Goal: Task Accomplishment & Management: Manage account settings

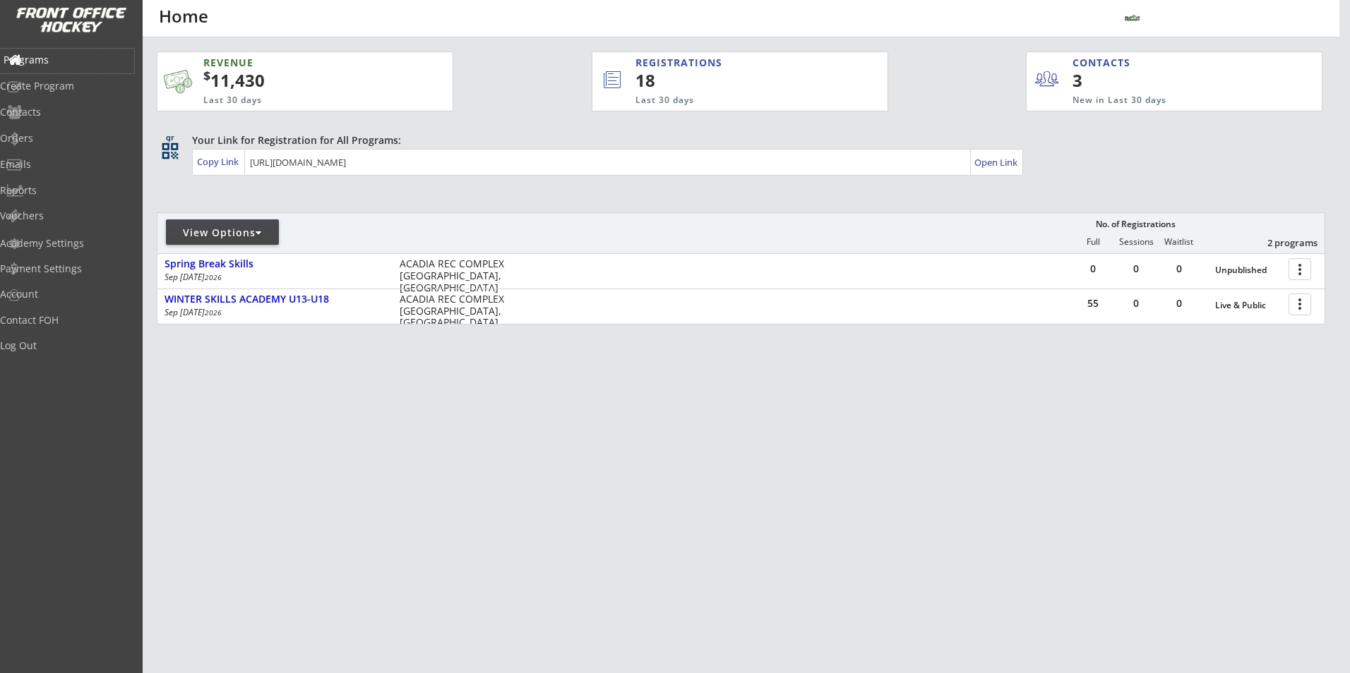
click at [66, 58] on div "Programs" at bounding box center [67, 60] width 127 height 10
click at [56, 172] on div "Emails" at bounding box center [67, 165] width 134 height 25
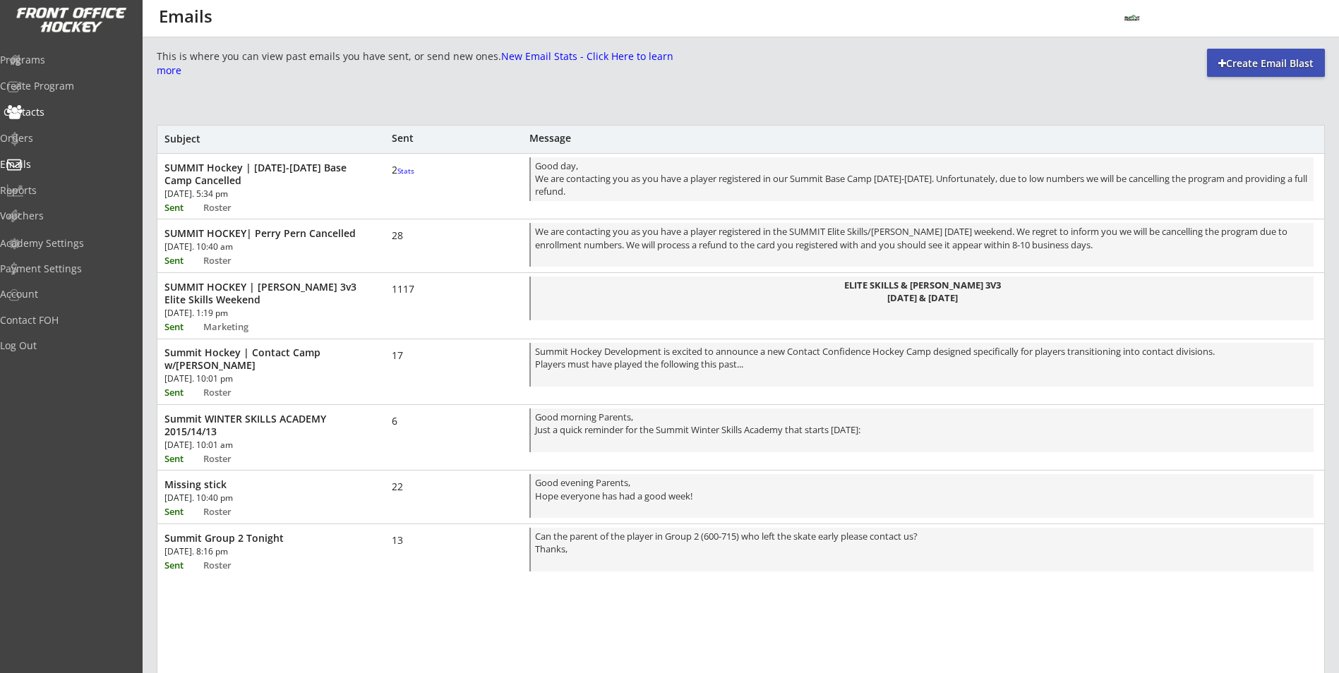
click at [64, 121] on div "Contacts" at bounding box center [67, 113] width 134 height 25
select select ""Players""
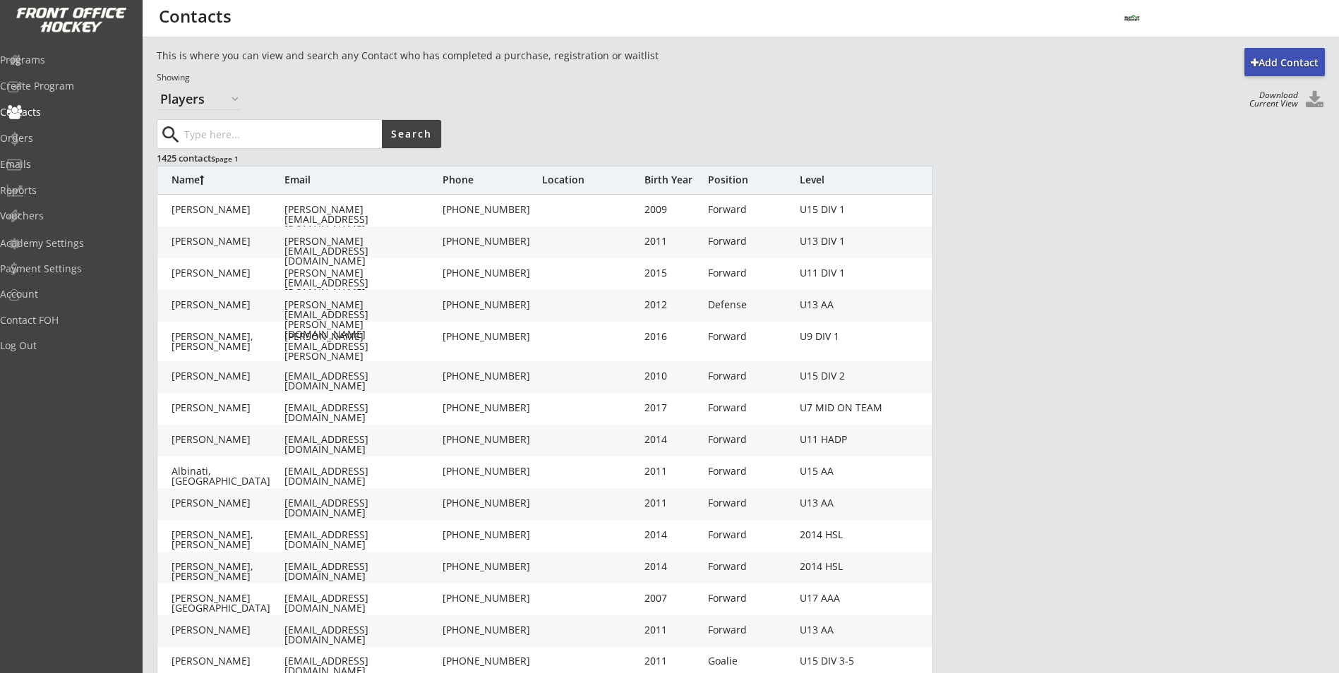
click at [222, 136] on input "input" at bounding box center [281, 134] width 200 height 28
type input "darcy"
click at [419, 144] on button "Search" at bounding box center [411, 134] width 59 height 28
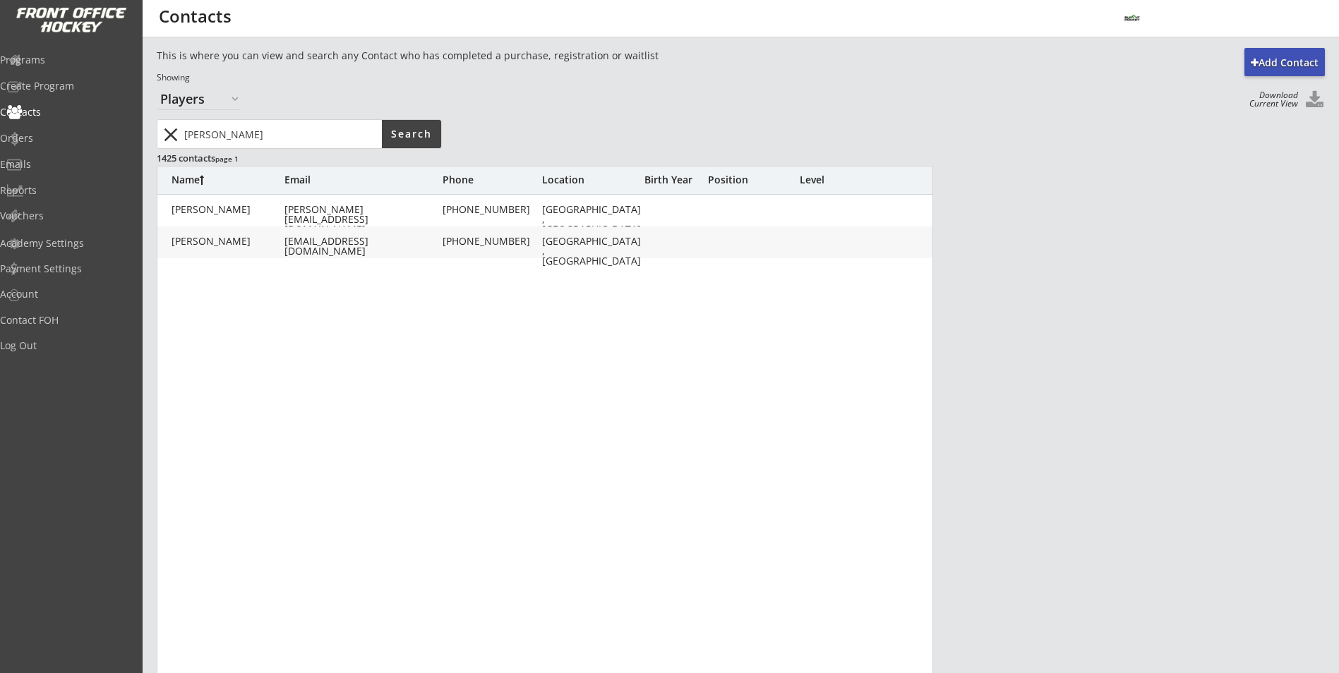
drag, startPoint x: 221, startPoint y: 136, endPoint x: 180, endPoint y: 136, distance: 41.0
click at [180, 136] on div "close" at bounding box center [270, 134] width 223 height 28
click at [52, 133] on div "Orders" at bounding box center [67, 138] width 127 height 10
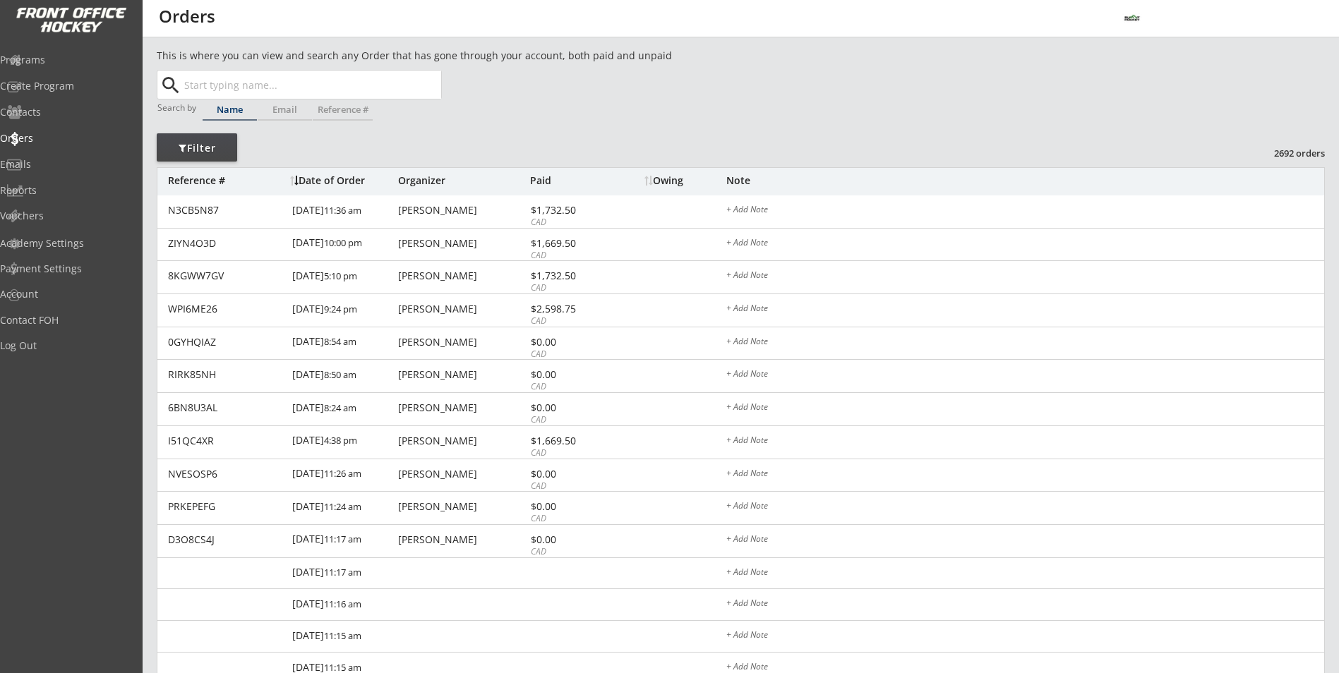
click at [249, 96] on input "text" at bounding box center [311, 85] width 260 height 28
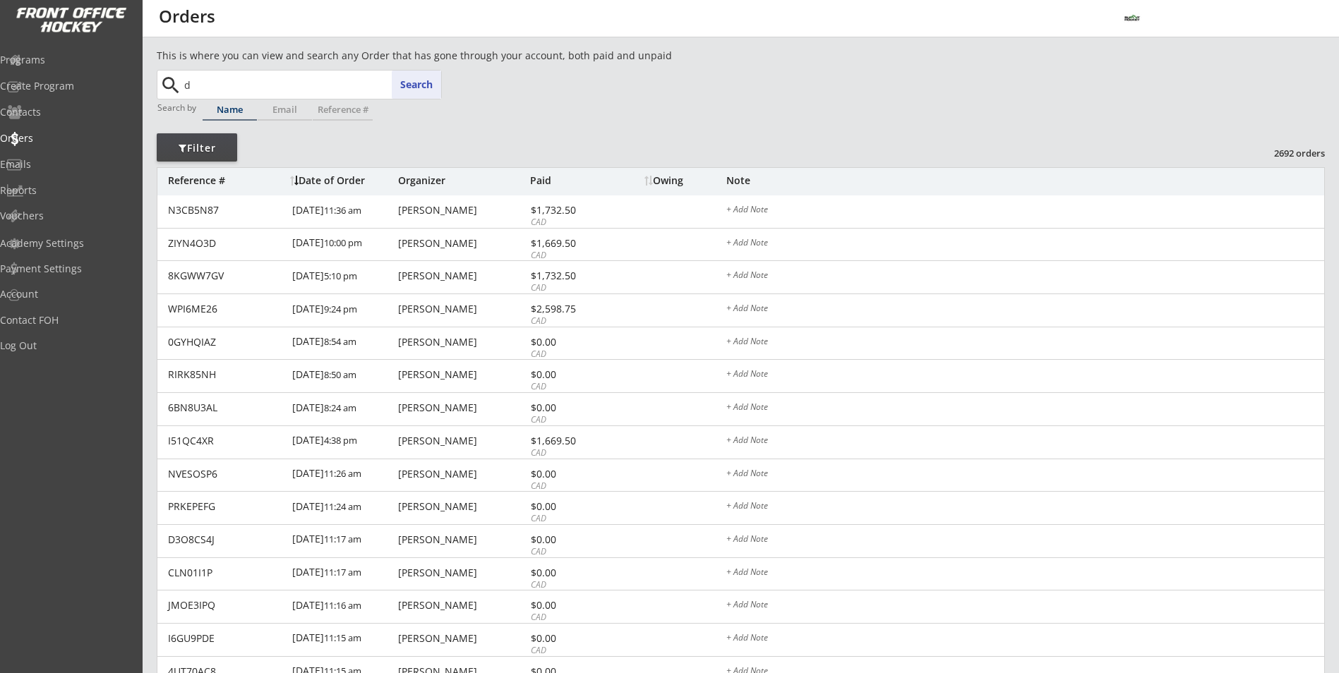
type input "da"
type input "david Ford"
type input "dar"
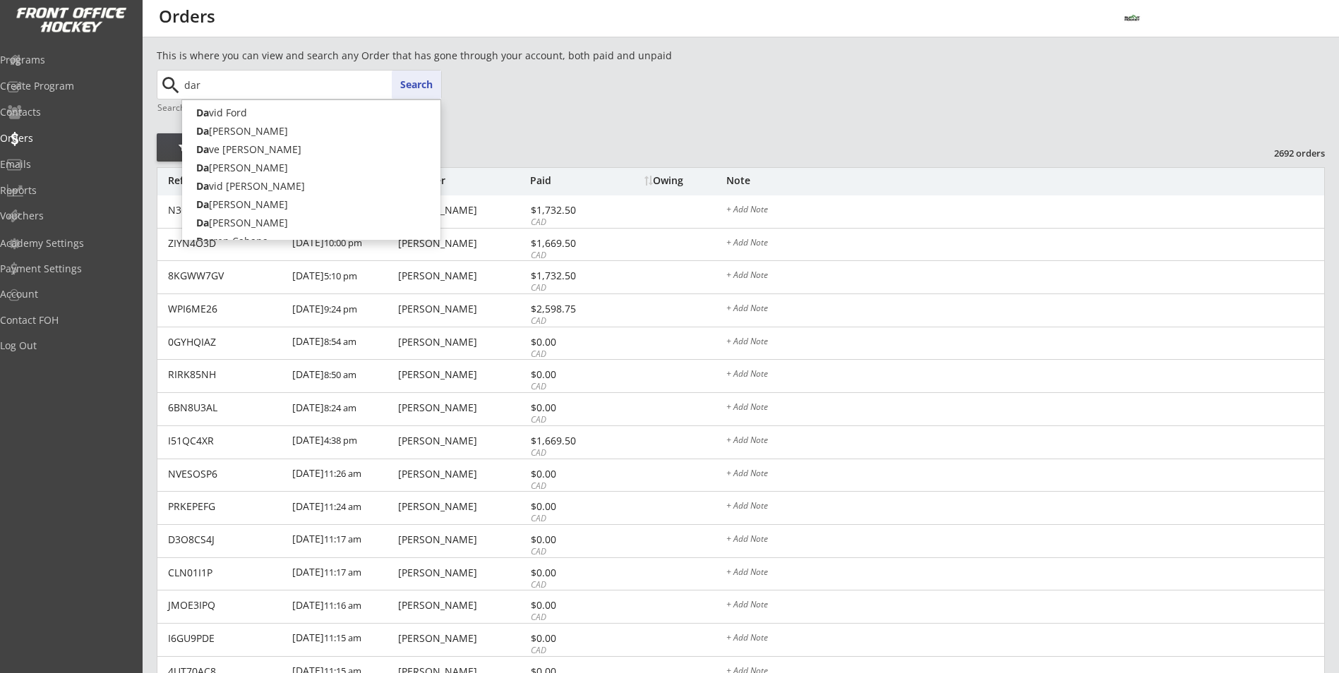
type input "darren Pineau"
type input "darc"
type input "darcy Skowronski"
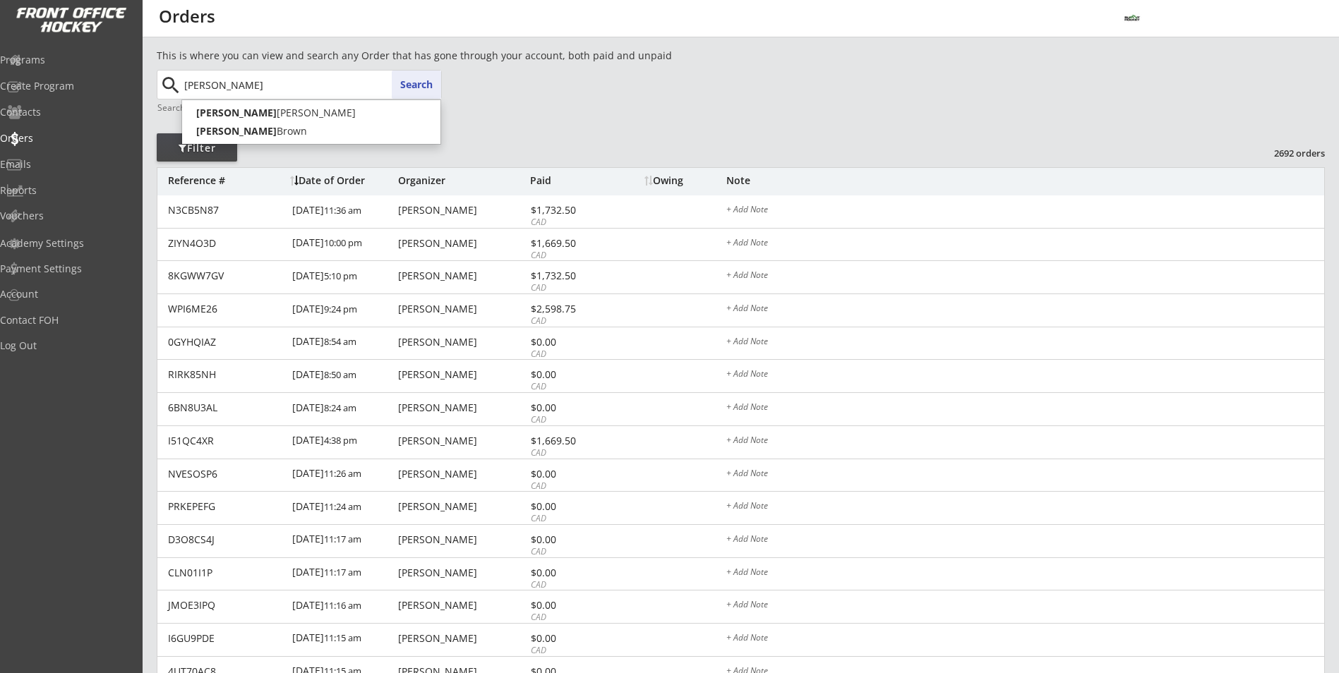
type input "darcy"
type input "darcy george"
click at [422, 85] on button "Search" at bounding box center [416, 85] width 49 height 28
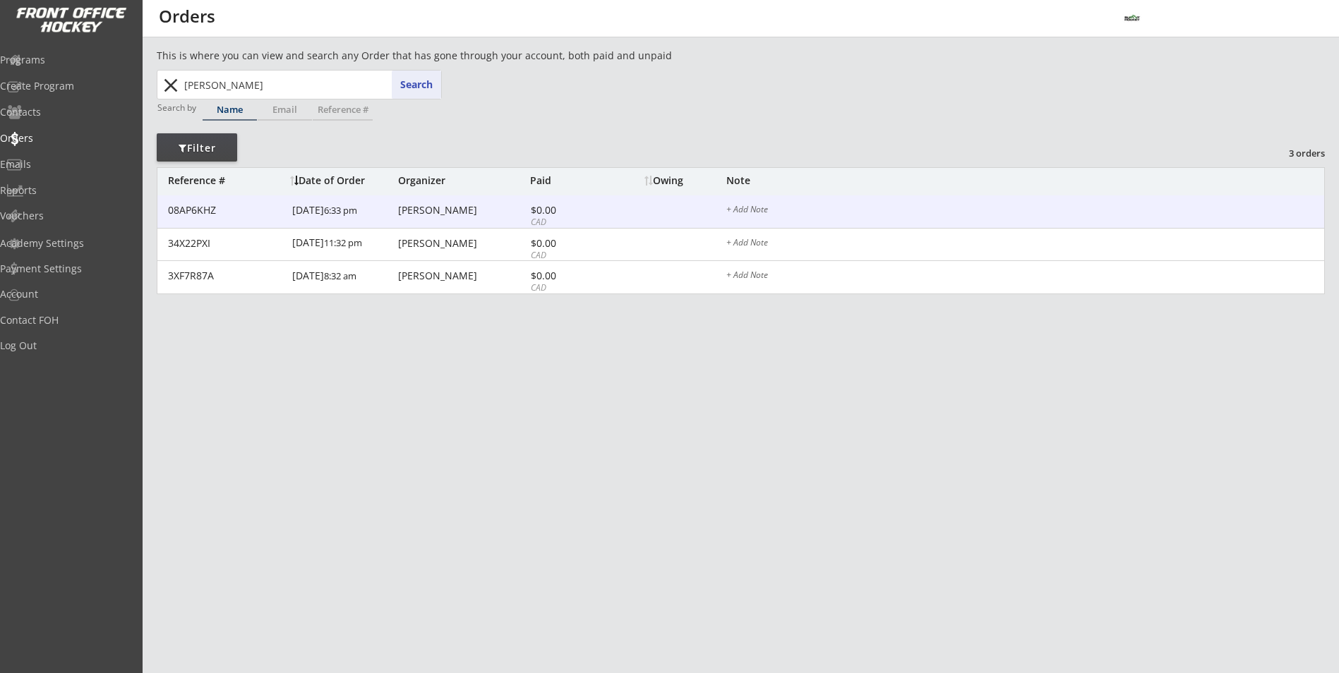
click at [583, 212] on div "$0.00" at bounding box center [569, 210] width 76 height 10
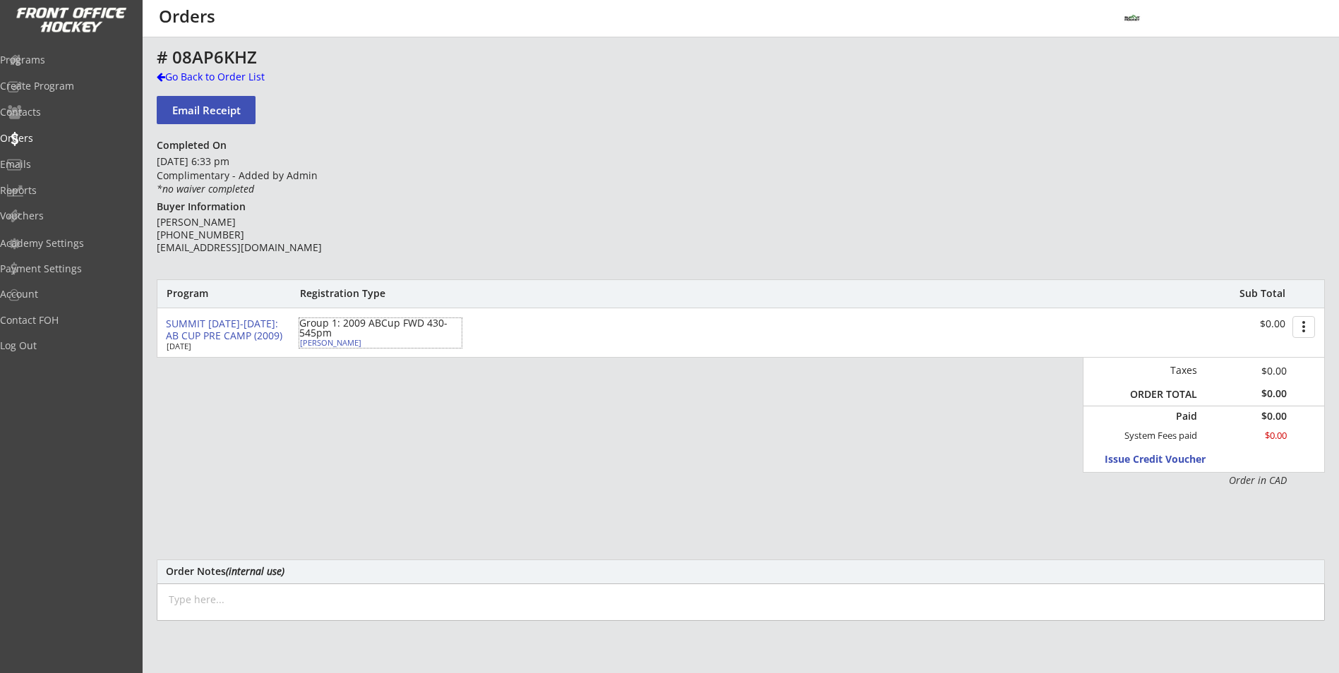
click at [329, 347] on div "Keigan George" at bounding box center [378, 343] width 157 height 8
select select ""Forward""
select select ""U15 AA""
select select ""AS""
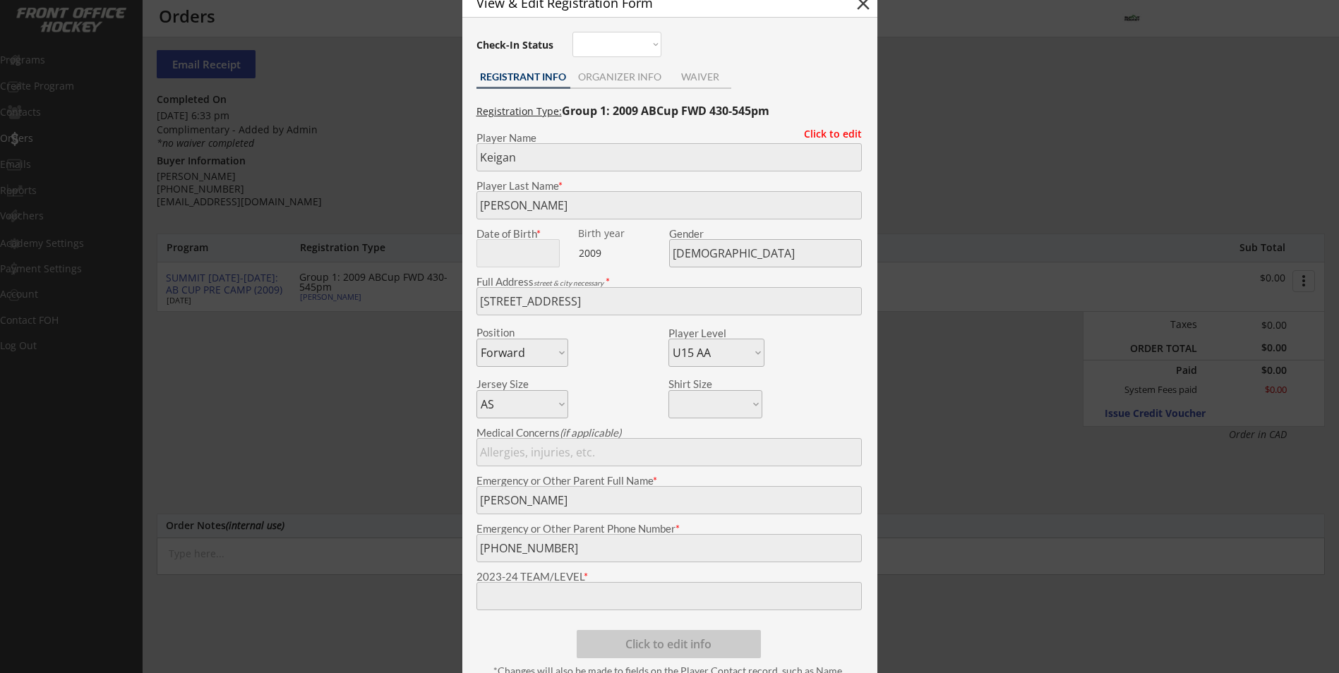
scroll to position [71, 0]
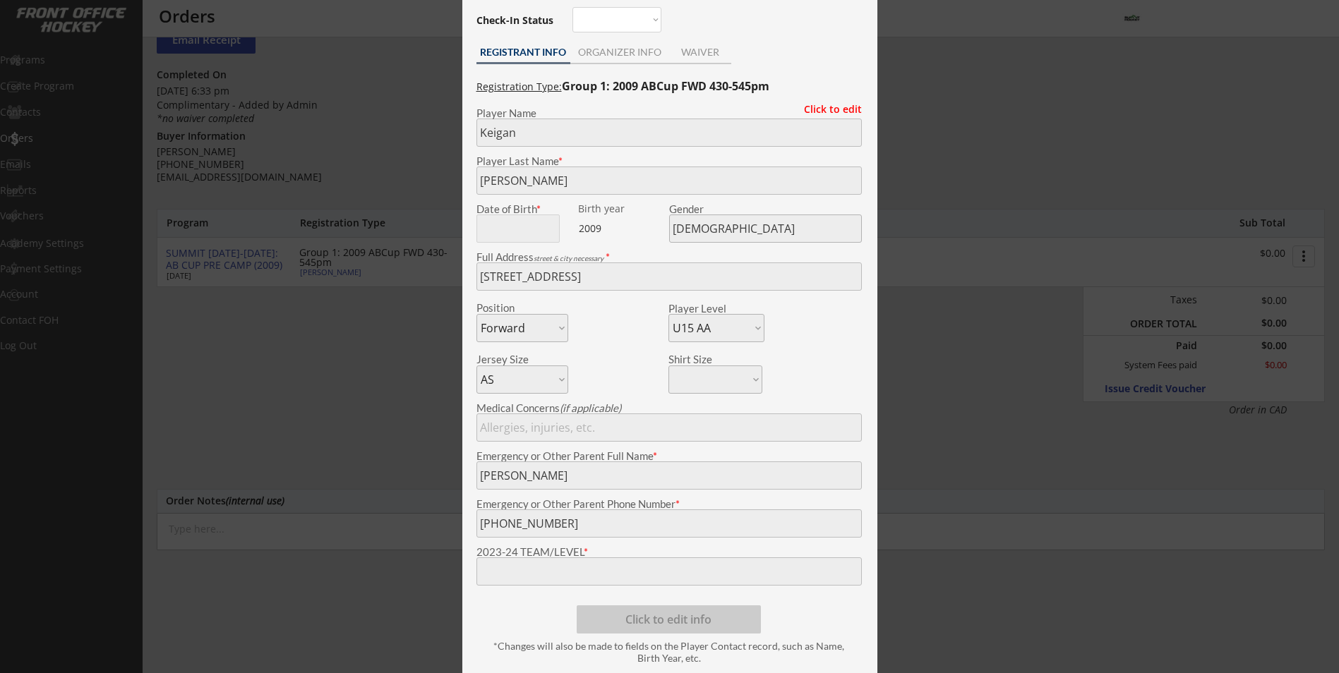
click at [335, 370] on div at bounding box center [669, 336] width 1339 height 673
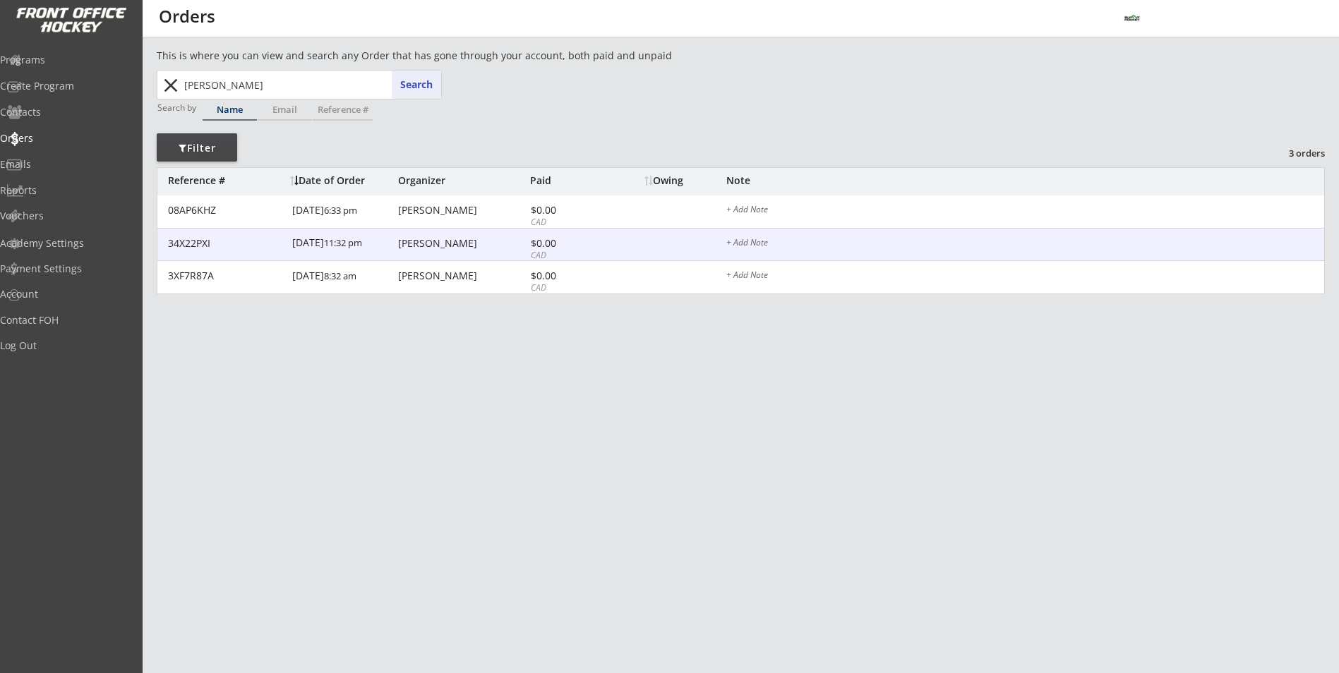
click at [311, 242] on div "11/28/23 11:32 pm" at bounding box center [343, 245] width 102 height 32
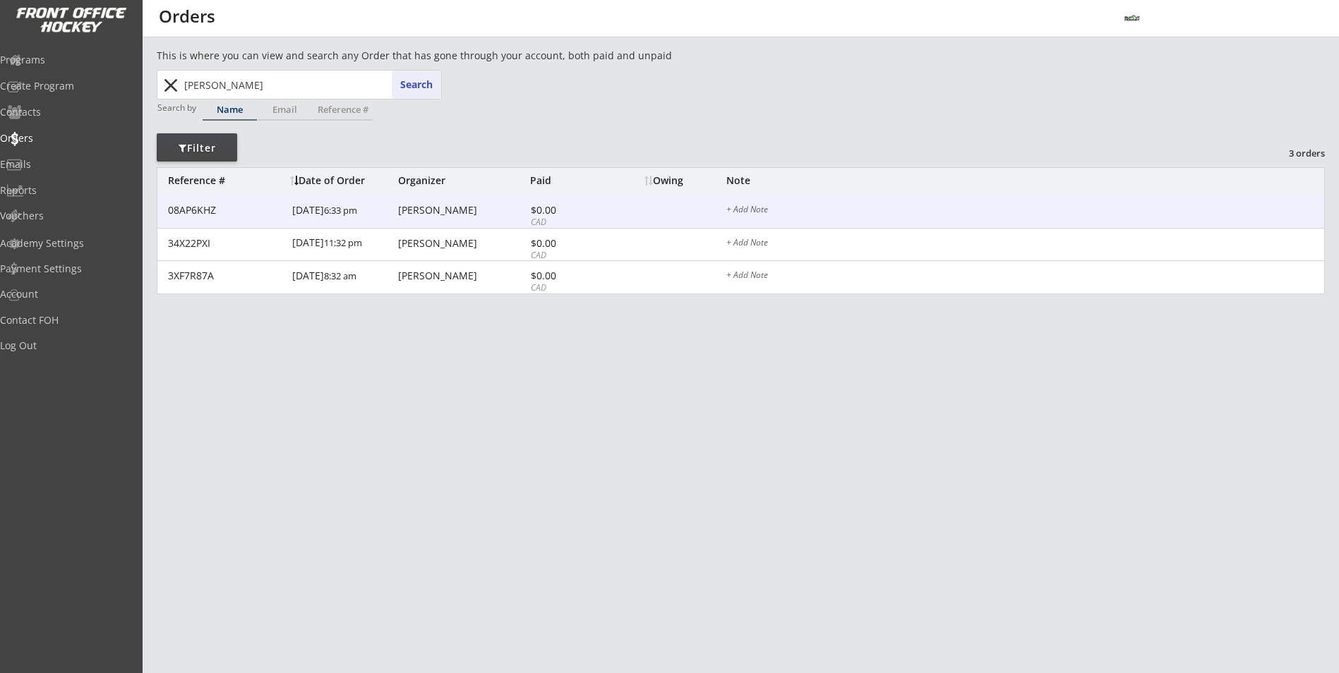
click at [278, 211] on div "08AP6KHZ" at bounding box center [226, 210] width 116 height 10
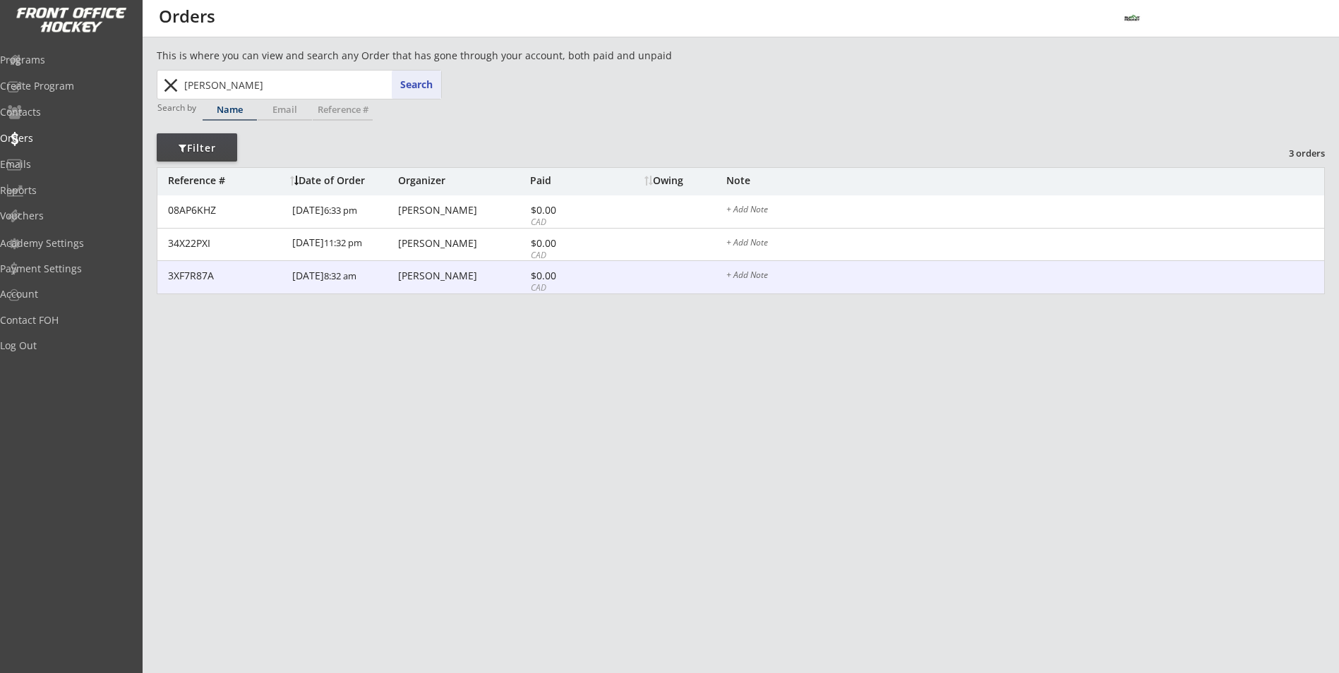
click at [182, 267] on div "3XF7R87A 10/03/23 8:32 am Darcy George $0.00 CAD + Add Note" at bounding box center [740, 277] width 1167 height 33
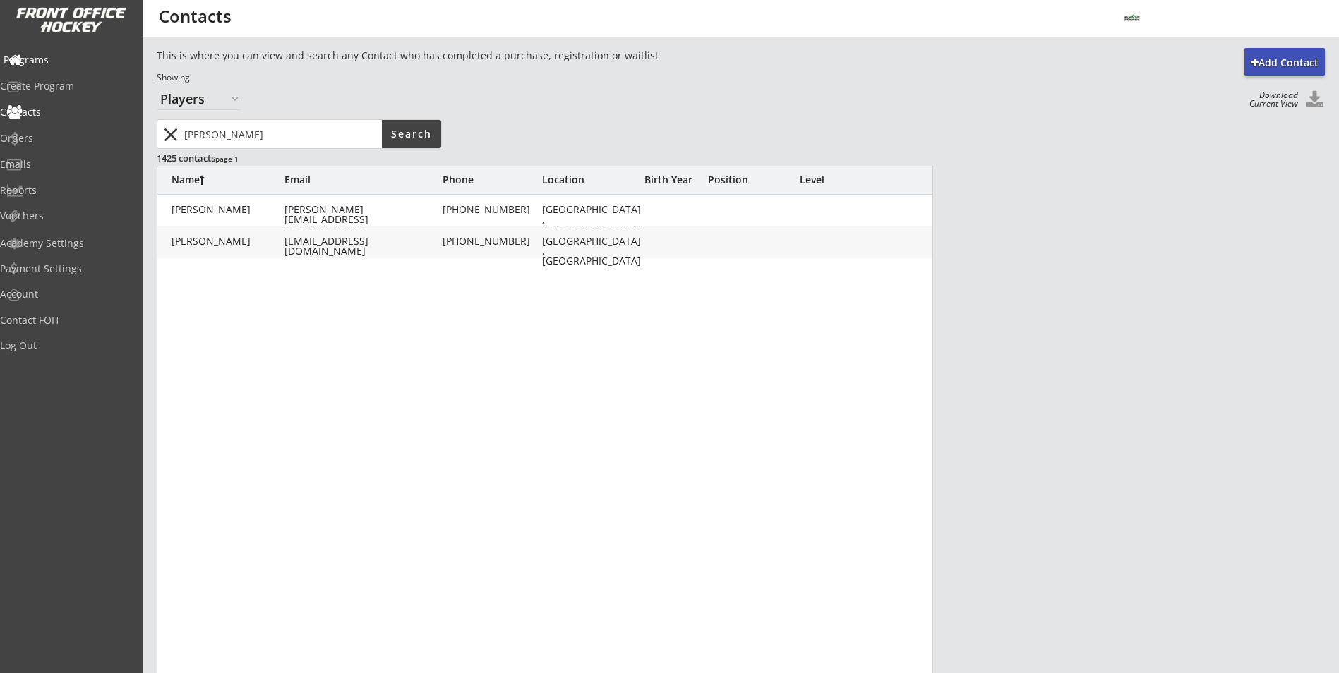
click at [56, 61] on div "Programs" at bounding box center [67, 60] width 127 height 10
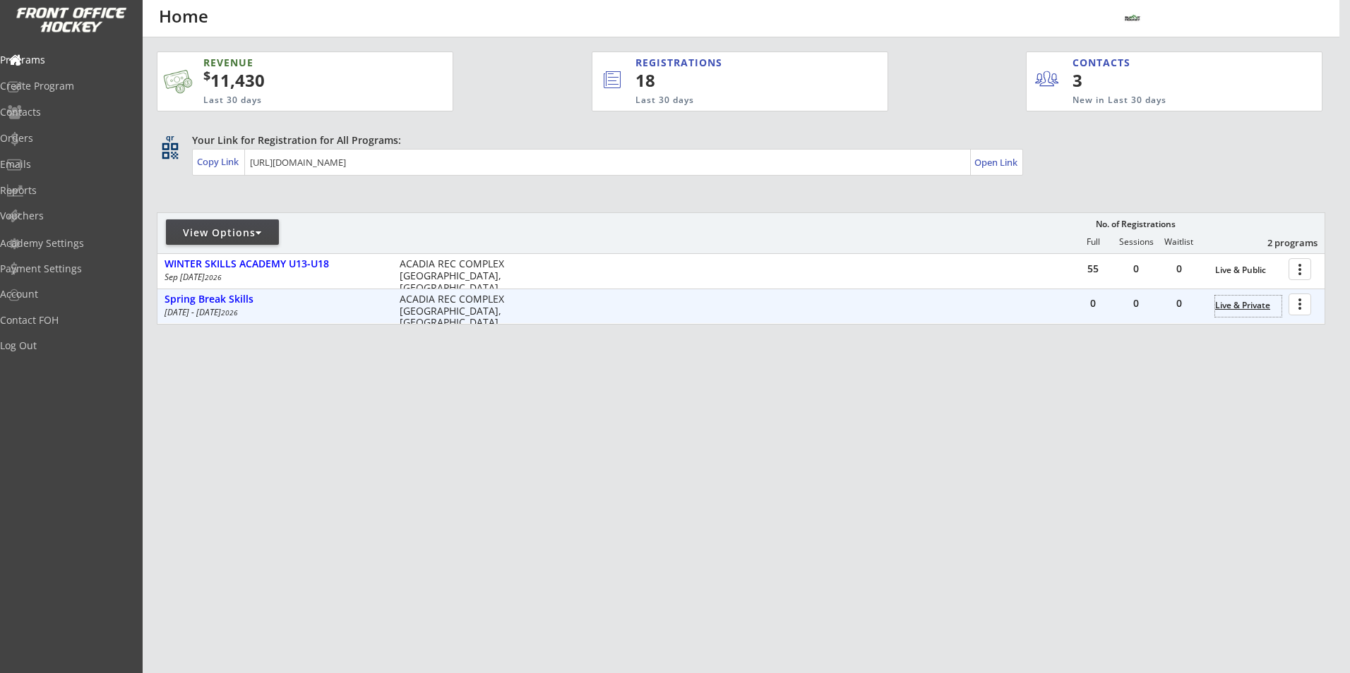
click at [1235, 304] on div "Live & Private" at bounding box center [1248, 306] width 66 height 10
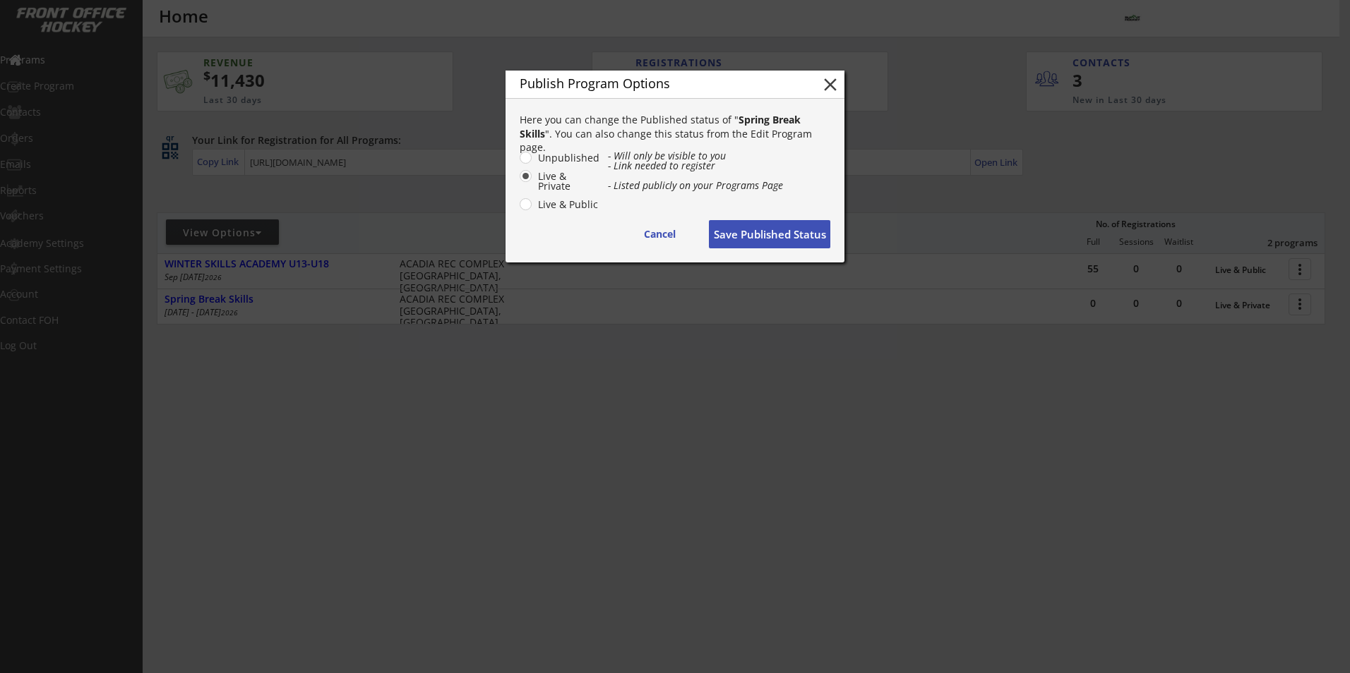
drag, startPoint x: 1285, startPoint y: 343, endPoint x: 1267, endPoint y: 340, distance: 17.9
click at [1286, 345] on div at bounding box center [675, 336] width 1350 height 673
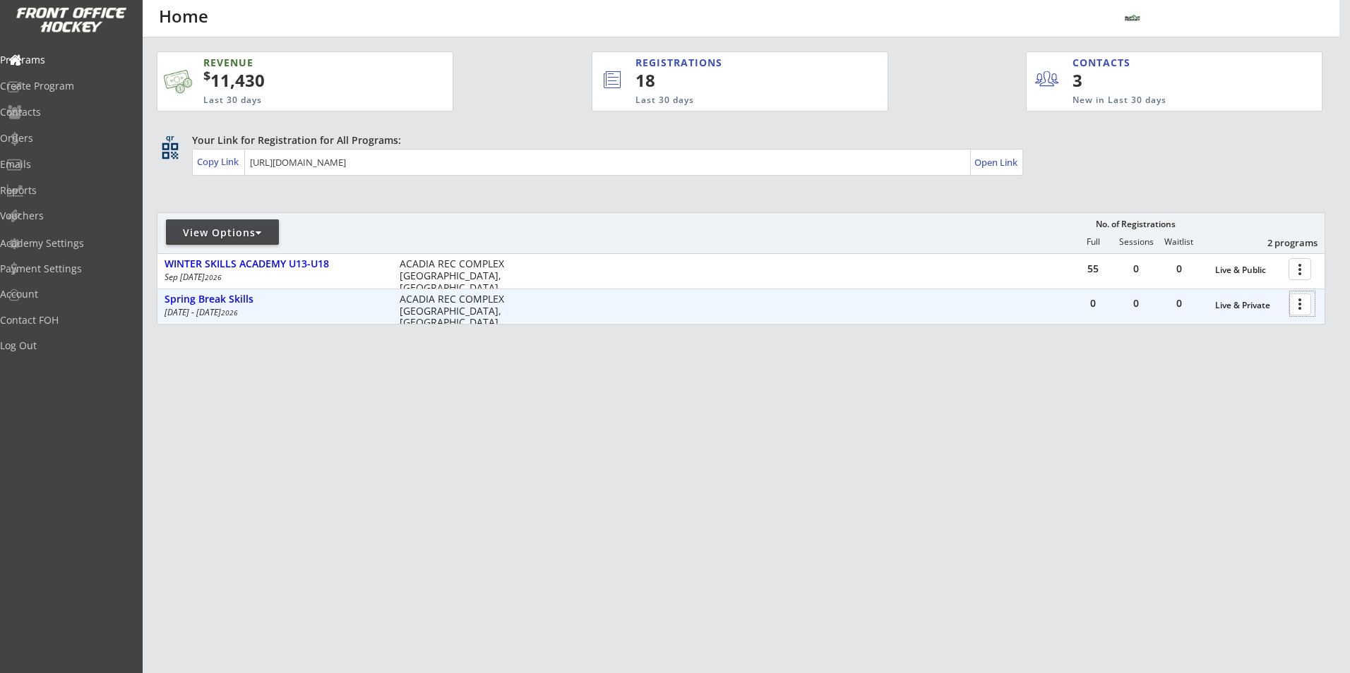
click at [1300, 304] on div at bounding box center [1302, 304] width 25 height 25
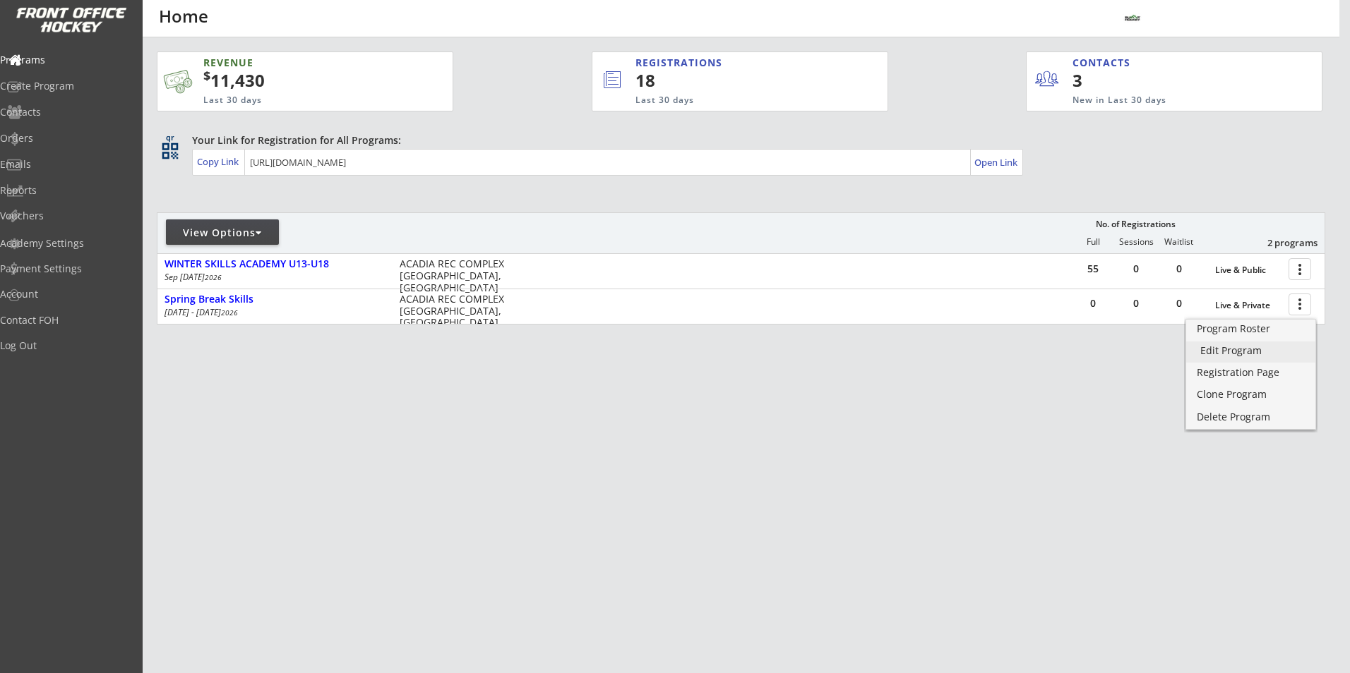
click at [1254, 349] on div "Edit Program" at bounding box center [1250, 351] width 101 height 10
click at [72, 56] on div "Programs" at bounding box center [67, 60] width 127 height 10
click at [256, 238] on div "View Options" at bounding box center [222, 233] width 113 height 14
select select ""Upcoming Programs""
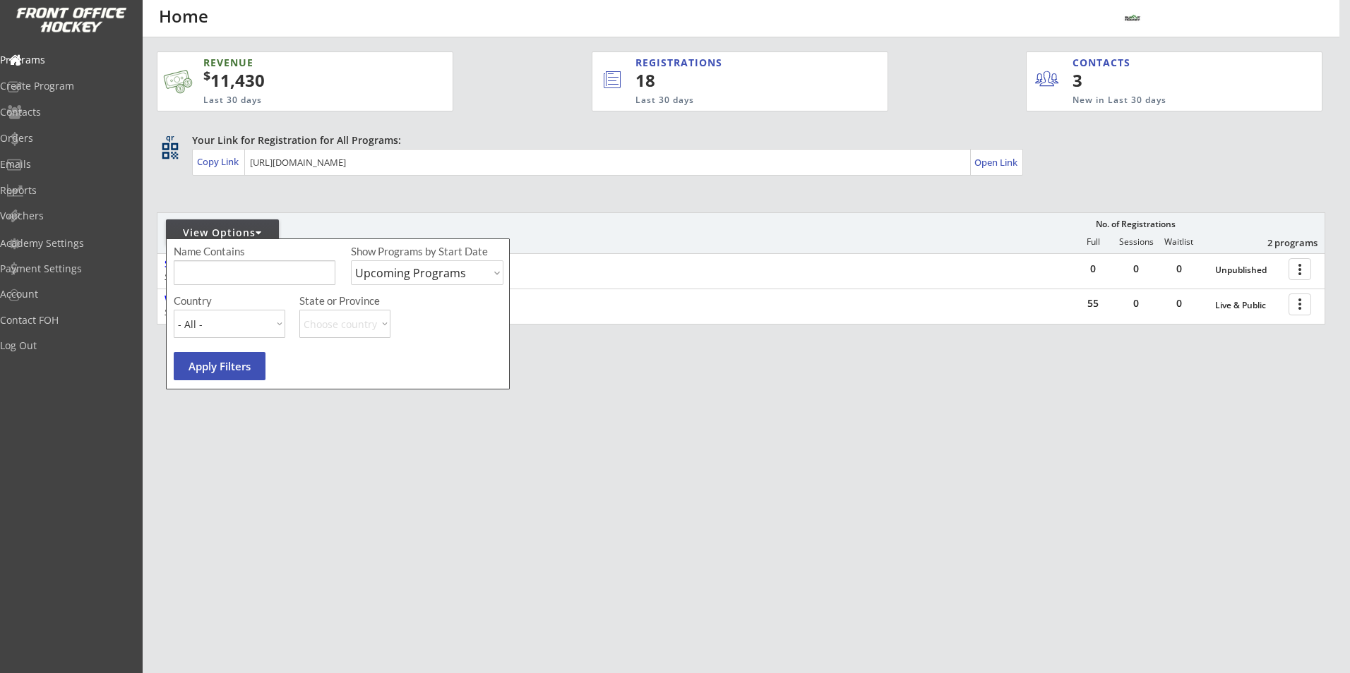
click at [256, 237] on div "View Options" at bounding box center [222, 233] width 113 height 14
click at [1017, 523] on div "REVENUE $ 11,430 Last 30 days REGISTRATIONS 18 Last 30 days CONTACTS 3 New in L…" at bounding box center [675, 336] width 1350 height 673
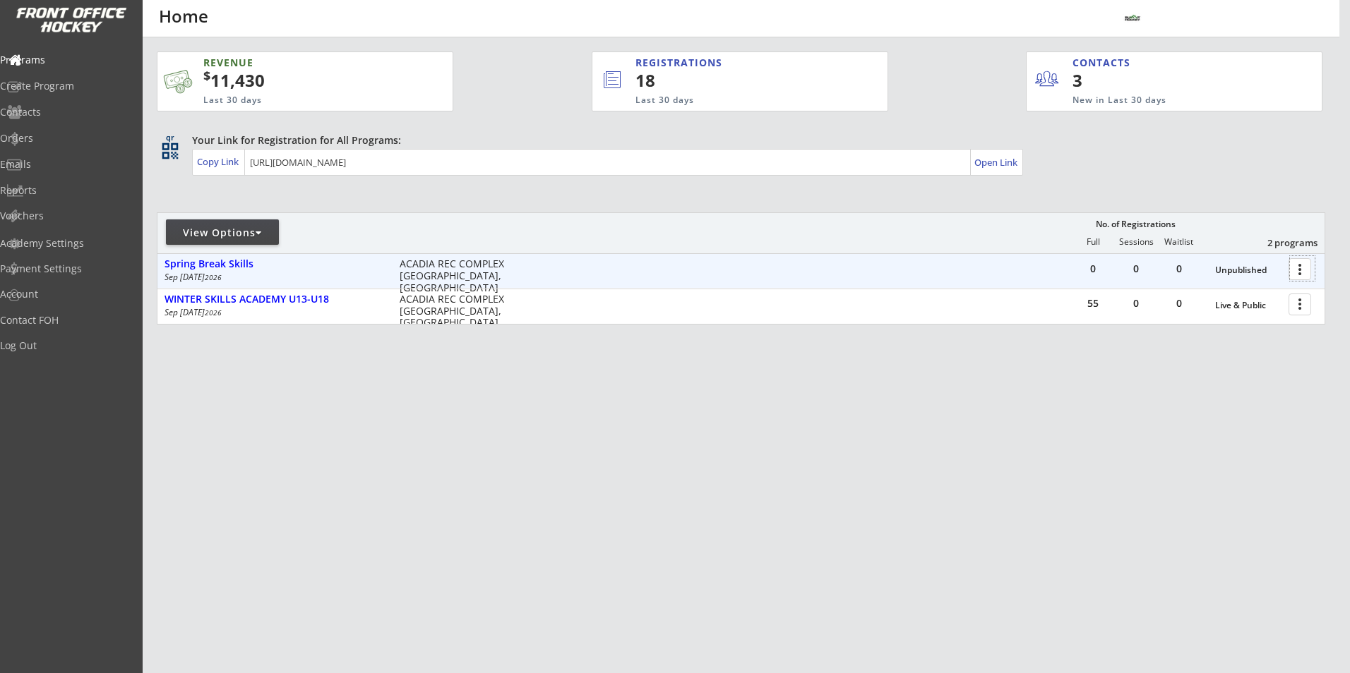
click at [1300, 275] on div at bounding box center [1302, 268] width 25 height 25
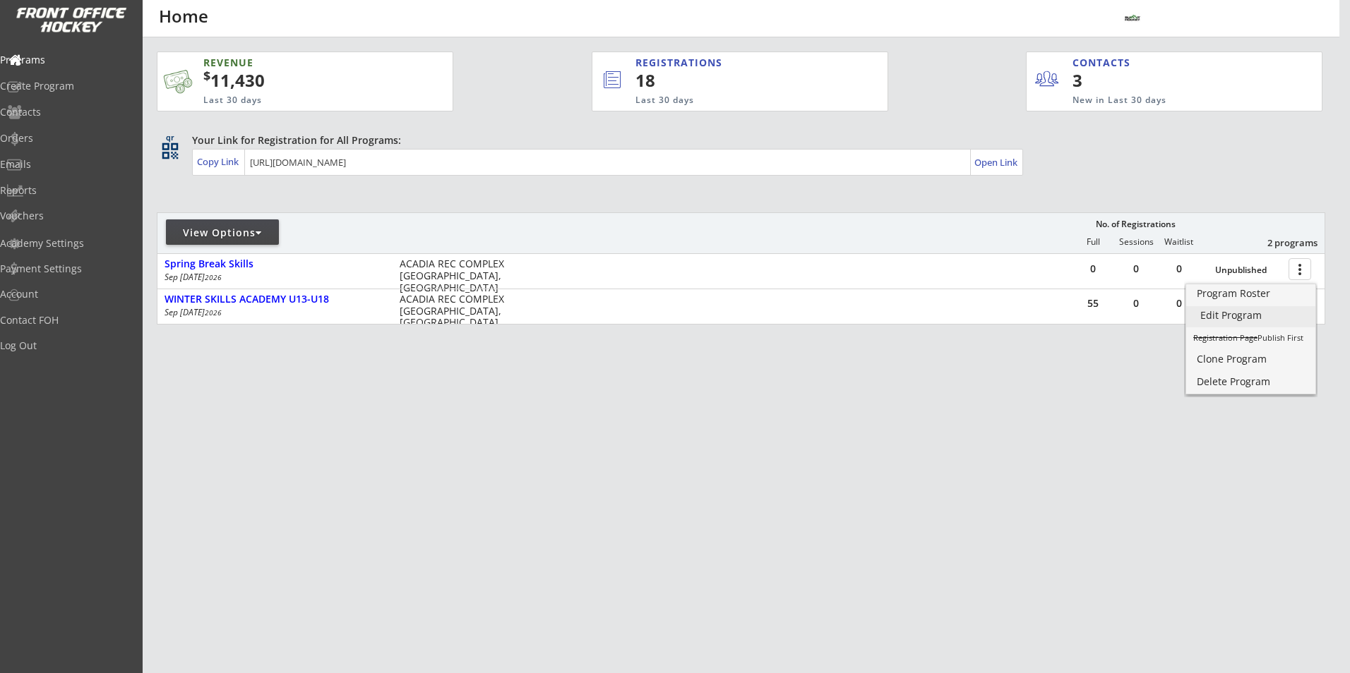
click at [1247, 314] on div "Edit Program" at bounding box center [1250, 316] width 101 height 10
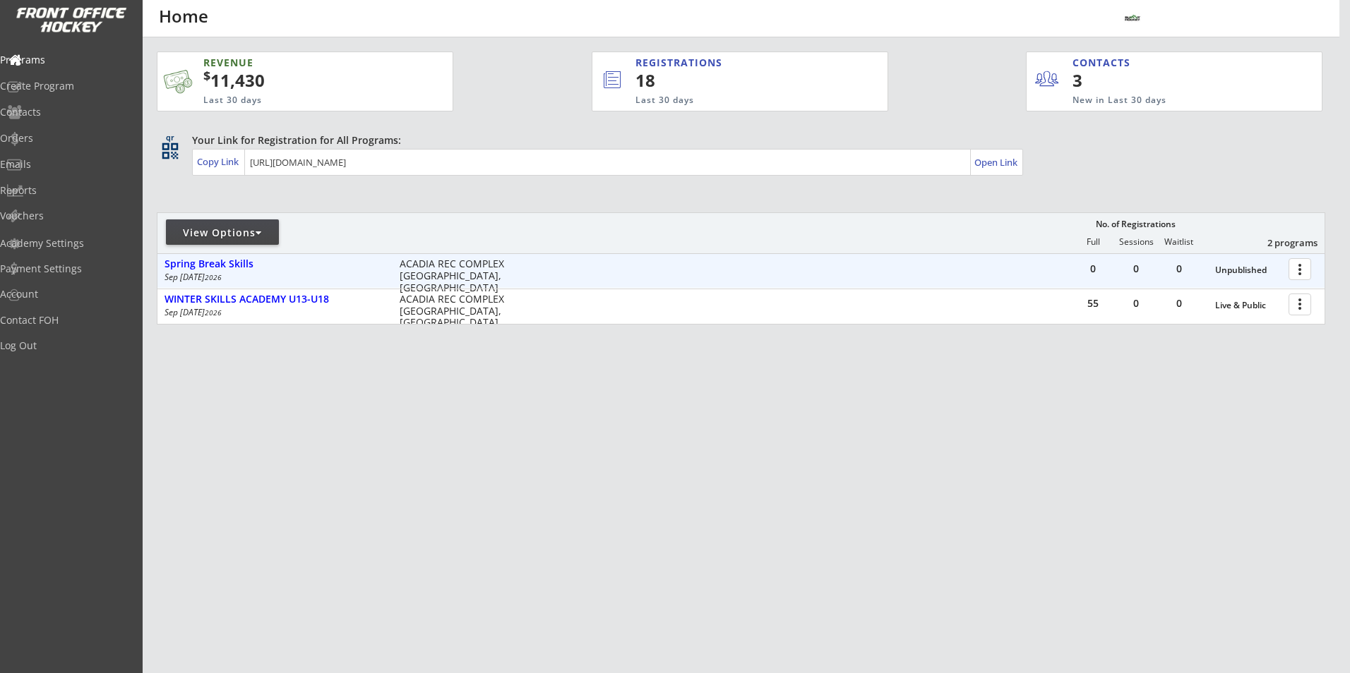
click at [1305, 271] on div at bounding box center [1302, 268] width 25 height 25
click at [1301, 266] on div at bounding box center [1302, 268] width 25 height 25
click at [238, 265] on div "Spring Break Skills" at bounding box center [274, 264] width 220 height 12
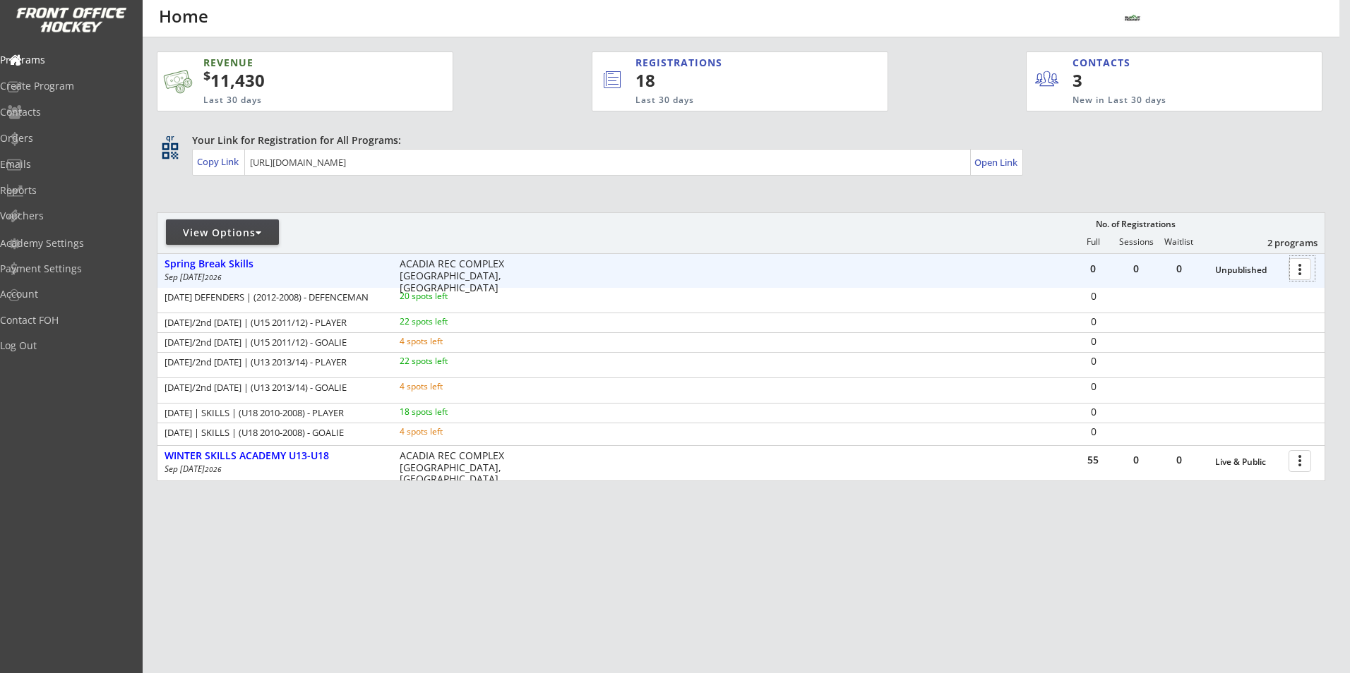
click at [1298, 269] on div at bounding box center [1302, 268] width 25 height 25
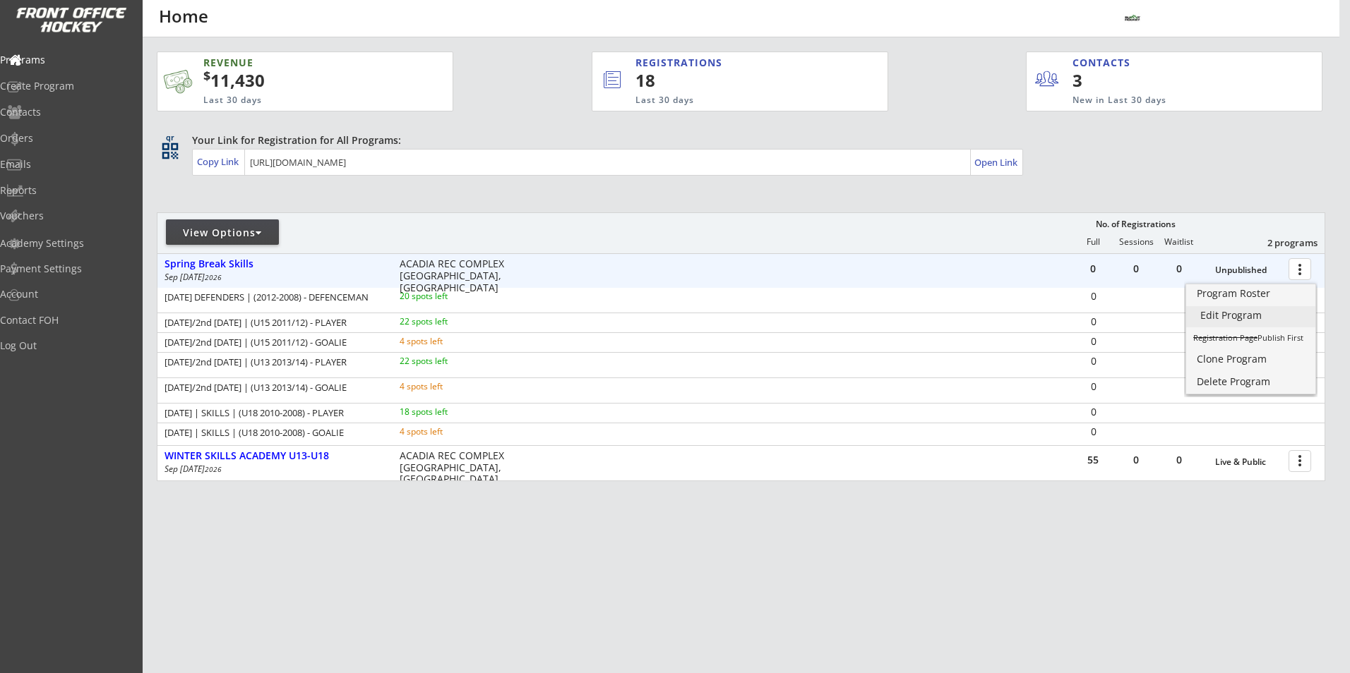
click at [1235, 311] on div "Edit Program" at bounding box center [1250, 316] width 101 height 10
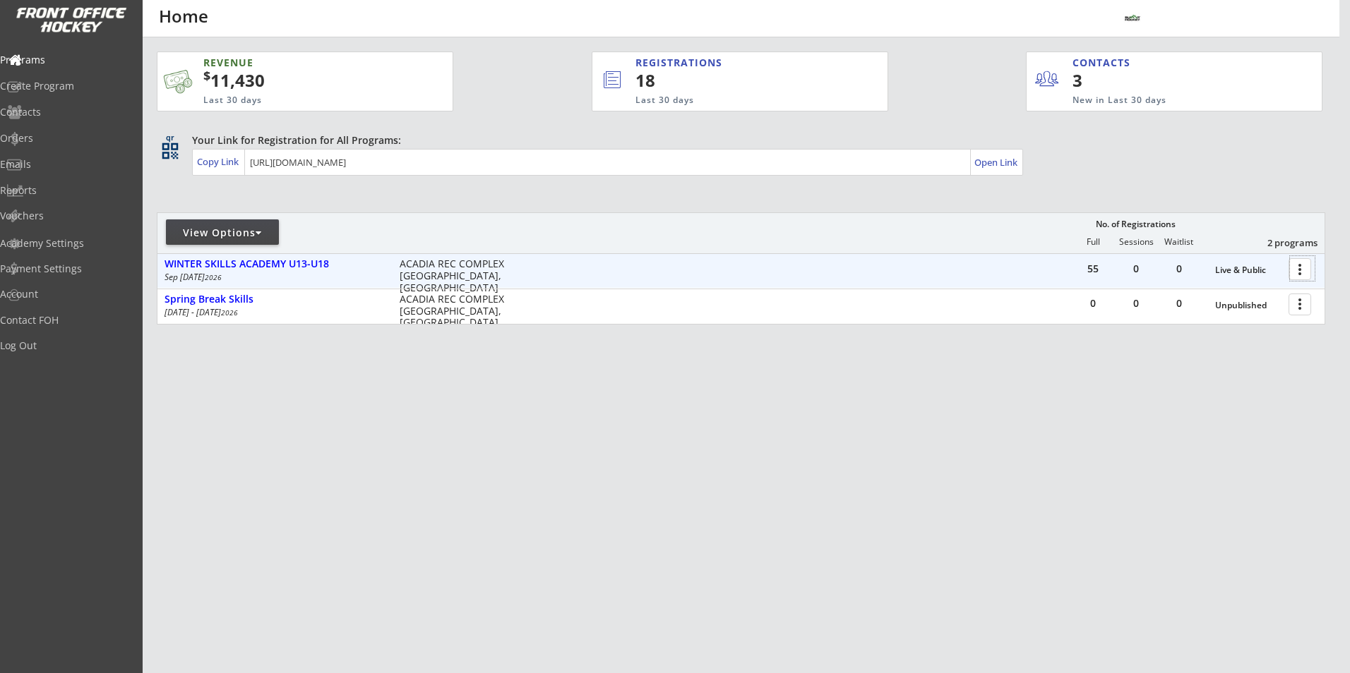
click at [1300, 265] on div at bounding box center [1302, 268] width 25 height 25
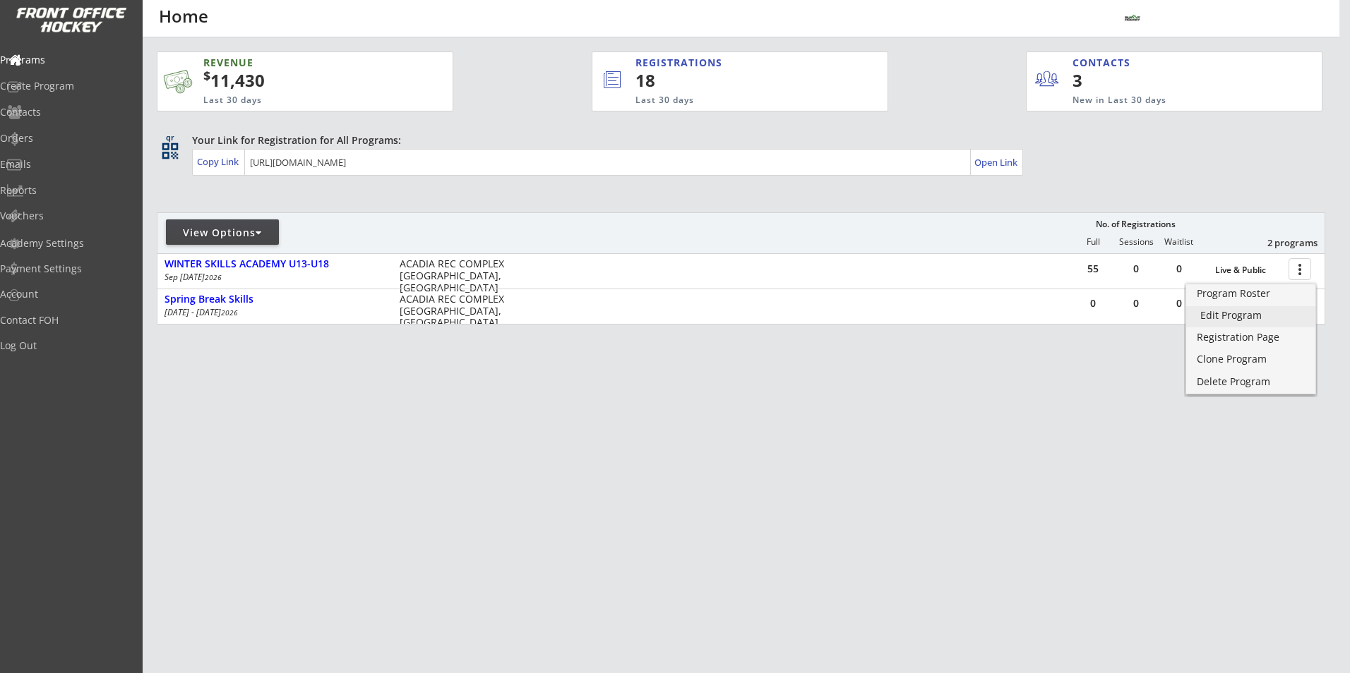
click at [1243, 312] on div "Edit Program" at bounding box center [1250, 316] width 101 height 10
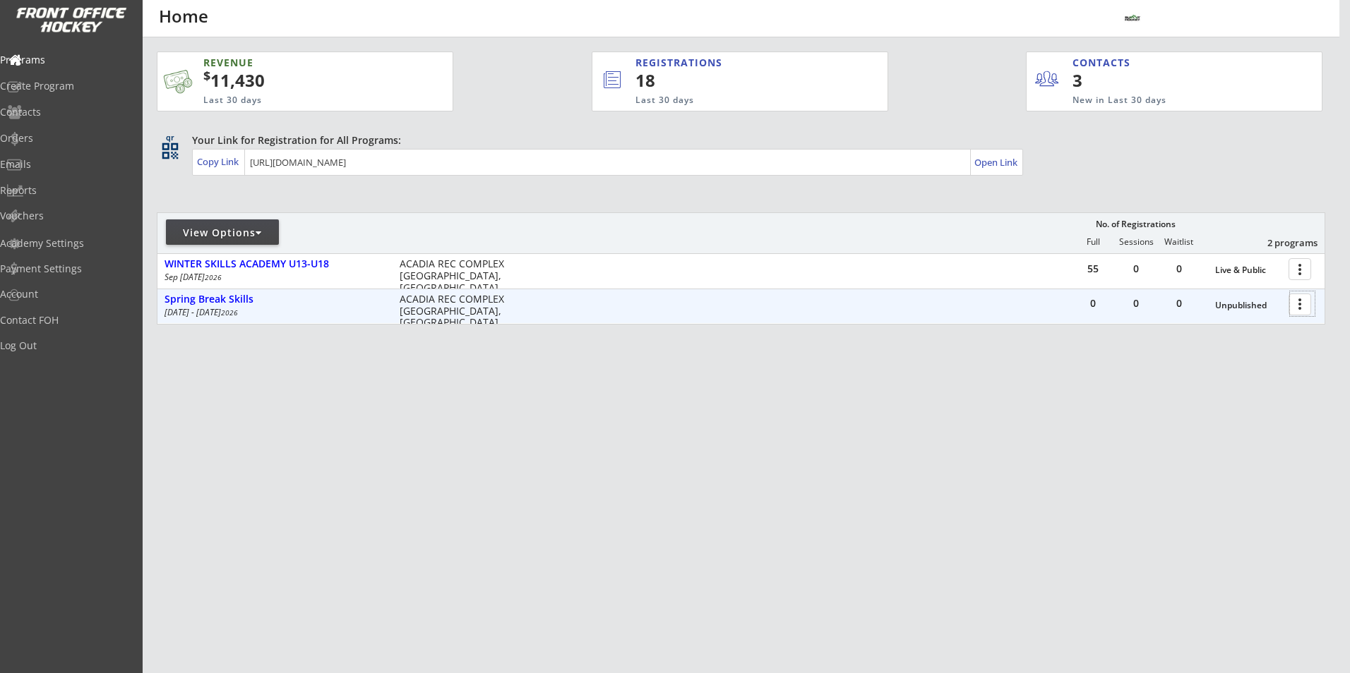
click at [1300, 307] on div at bounding box center [1302, 304] width 25 height 25
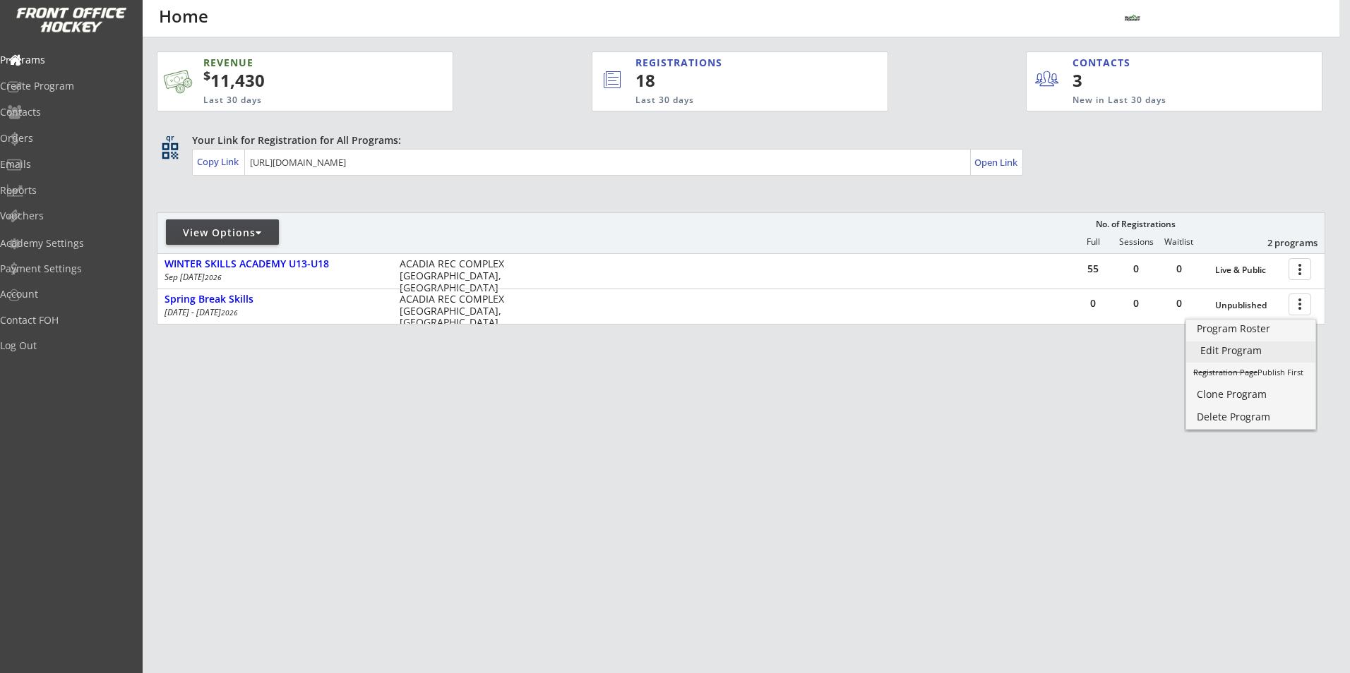
click at [1240, 356] on div "Edit Program" at bounding box center [1250, 351] width 101 height 10
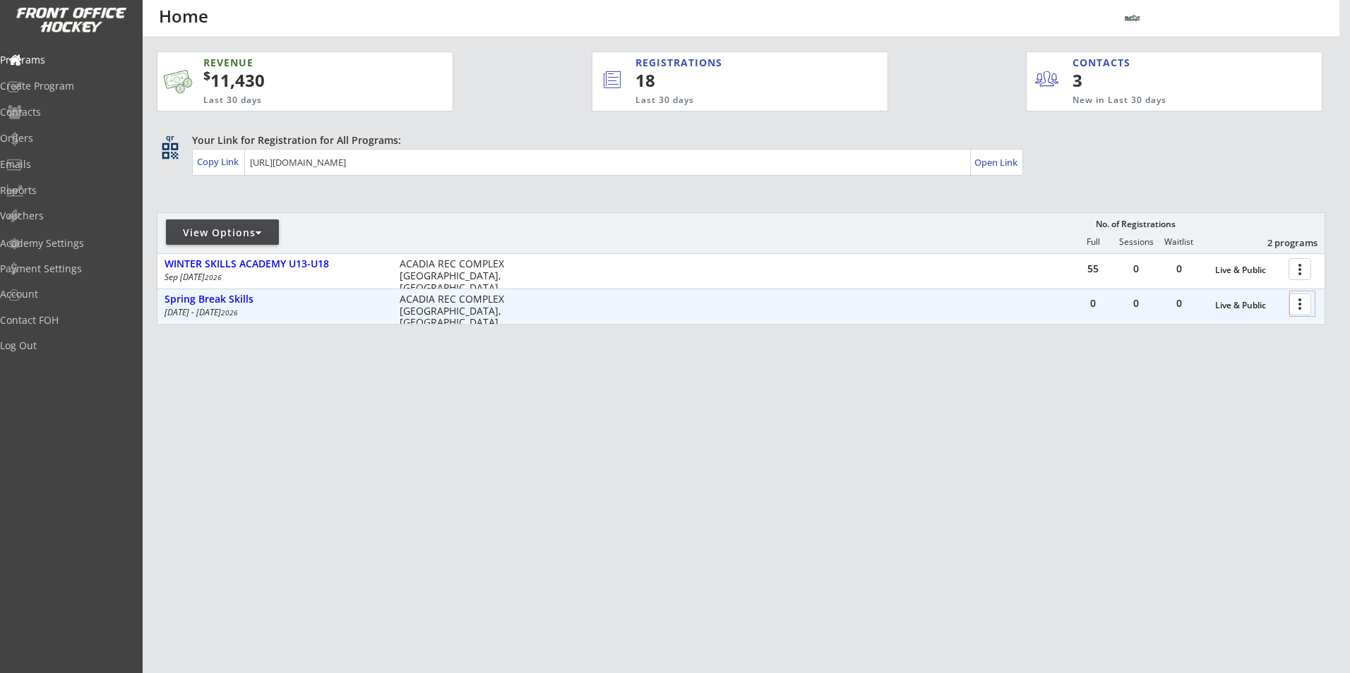
click at [1303, 299] on div at bounding box center [1302, 304] width 25 height 25
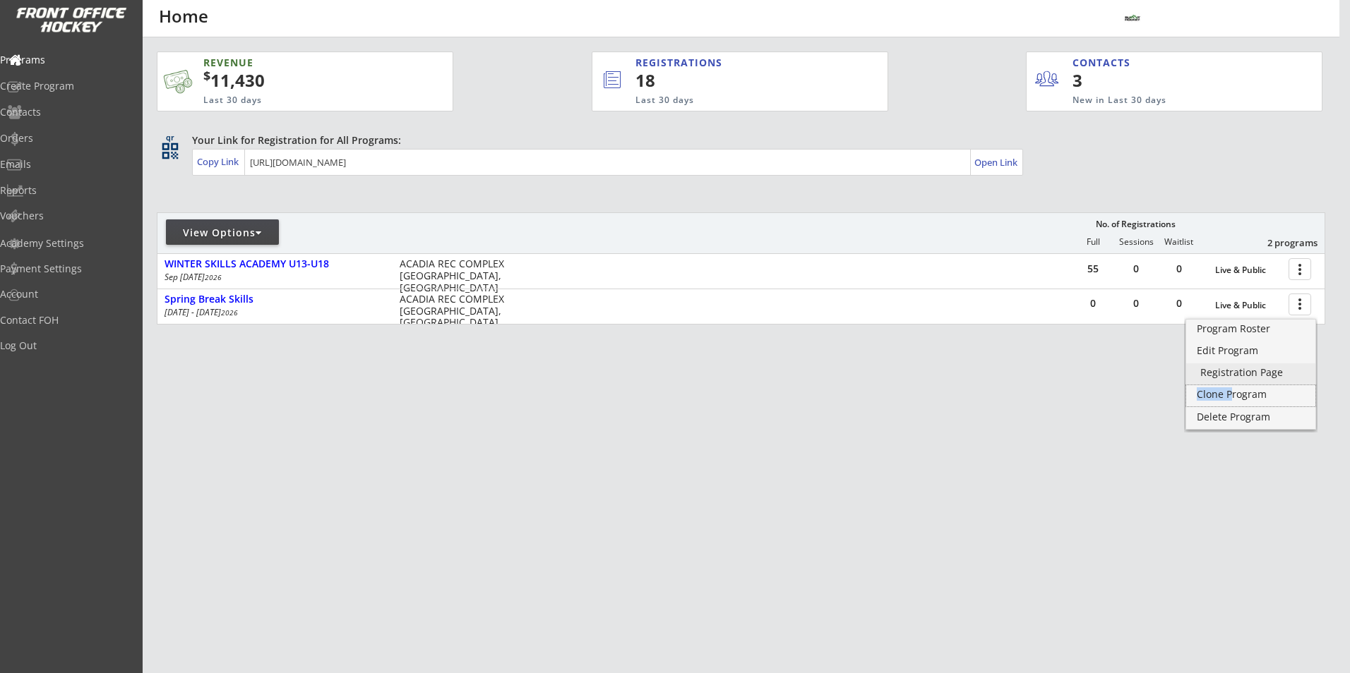
drag, startPoint x: 1236, startPoint y: 385, endPoint x: 1250, endPoint y: 367, distance: 22.2
click at [1250, 367] on div "Program Roster Edit Program Registration Page Clone Program Delete Program" at bounding box center [1250, 374] width 131 height 111
click at [1247, 373] on div "Registration Page" at bounding box center [1250, 373] width 101 height 10
click at [945, 446] on div "REVENUE $ 11,430 Last 30 days REGISTRATIONS 18 Last 30 days CONTACTS 3 New in L…" at bounding box center [741, 254] width 1168 height 435
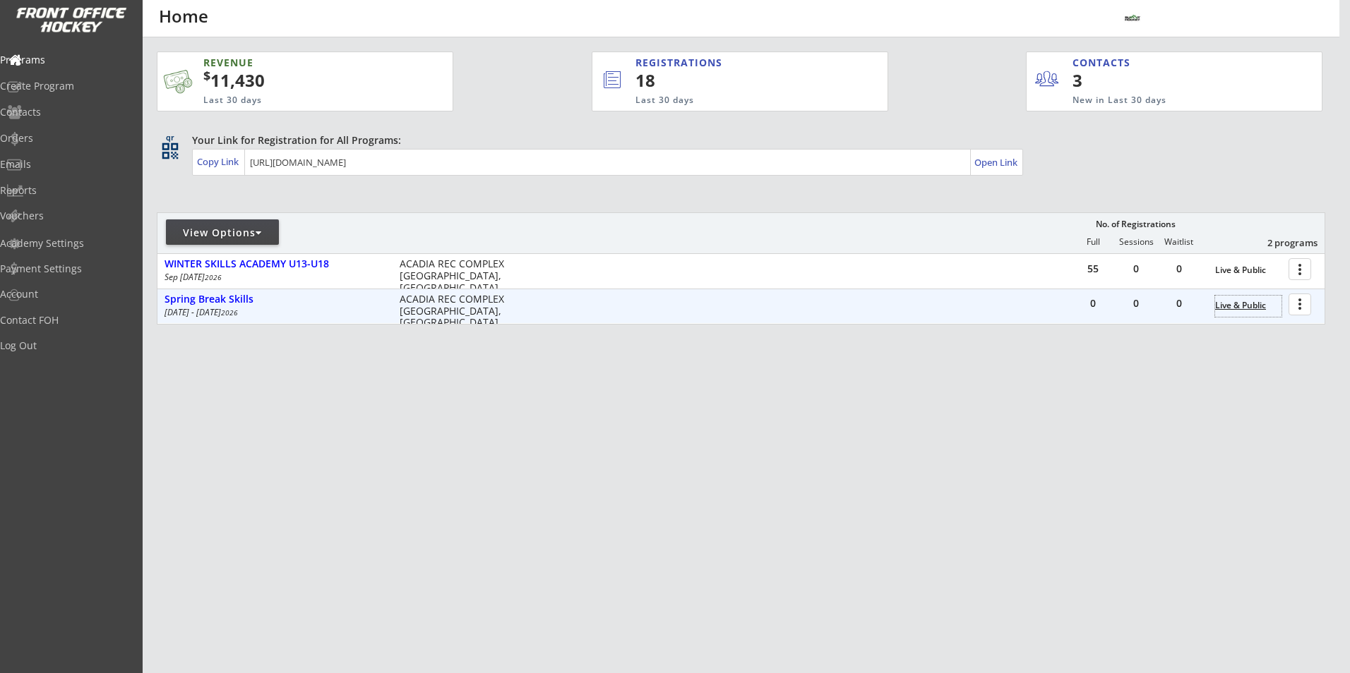
click at [1257, 304] on div "Live & Public" at bounding box center [1248, 306] width 66 height 10
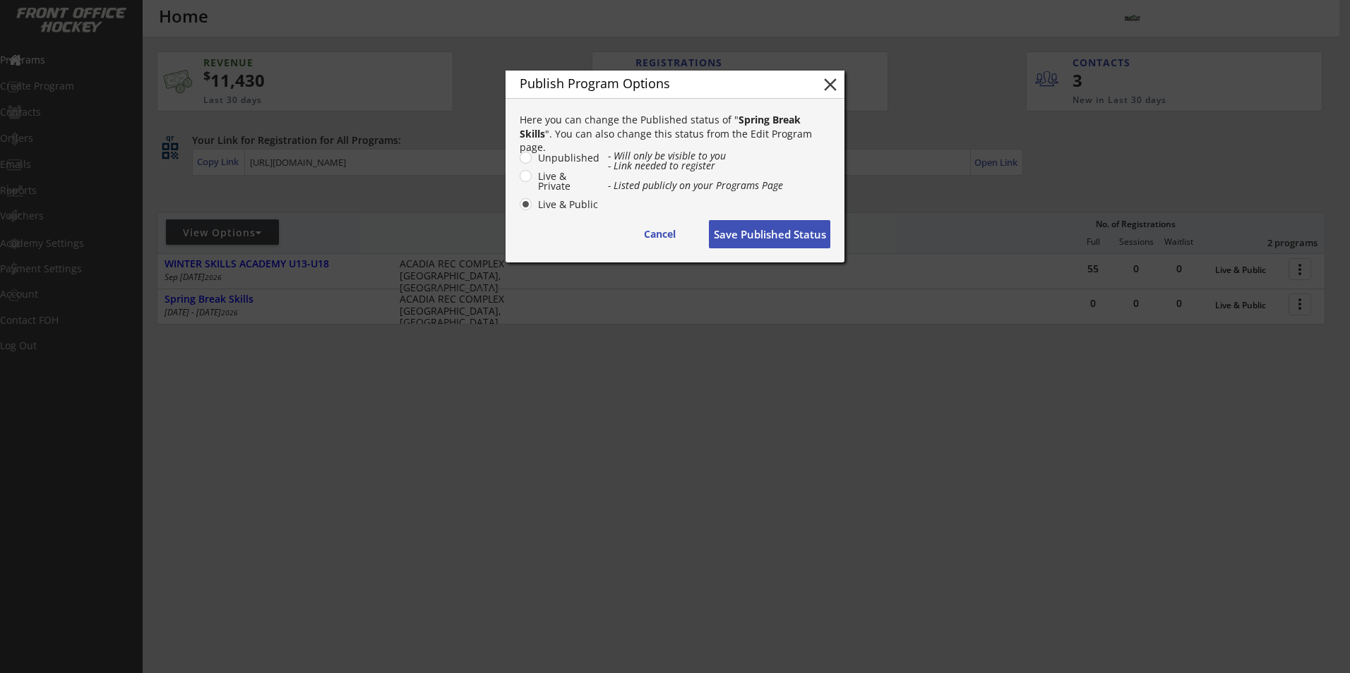
click at [555, 202] on label "Live & Public" at bounding box center [567, 205] width 66 height 10
click at [518, 162] on input "Live & Public" at bounding box center [513, 157] width 9 height 9
click at [534, 179] on label "Live & Private" at bounding box center [567, 182] width 66 height 20
click at [518, 162] on input "Live & Private" at bounding box center [513, 157] width 9 height 9
radio input "true"
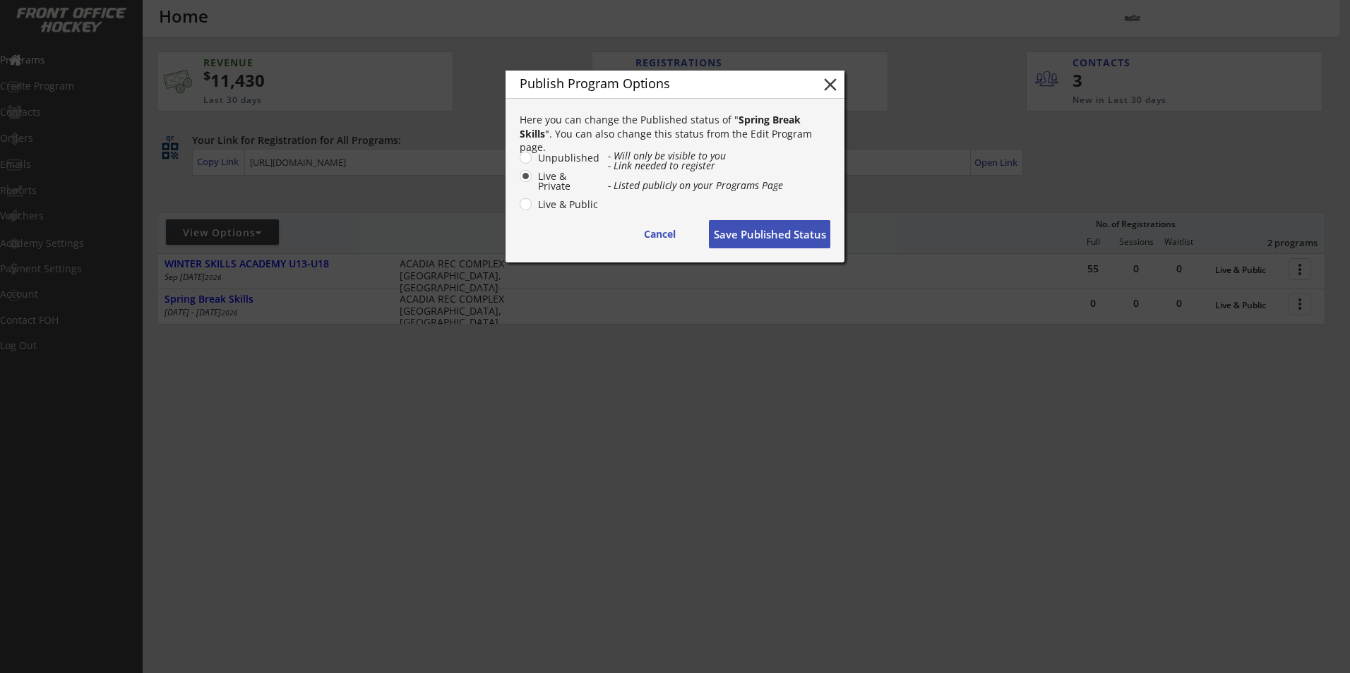
click at [747, 237] on button "Save Published Status" at bounding box center [769, 234] width 121 height 28
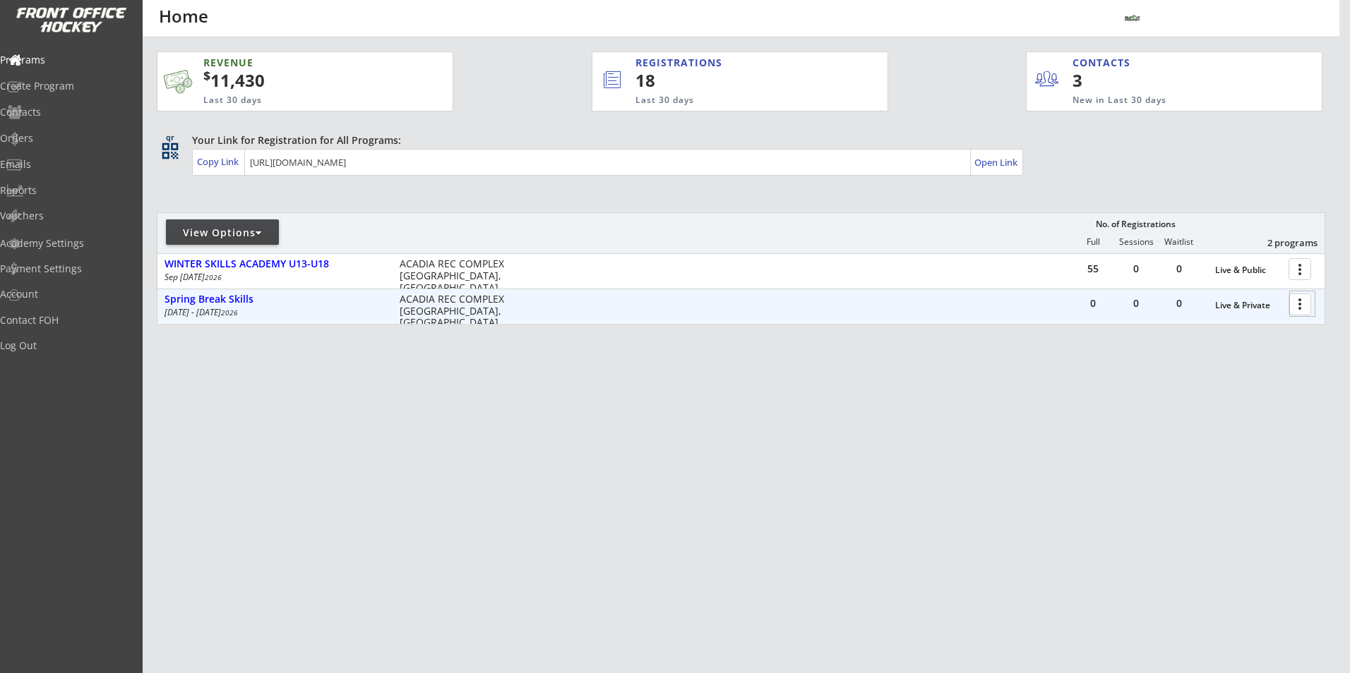
click at [1297, 309] on div at bounding box center [1302, 304] width 25 height 25
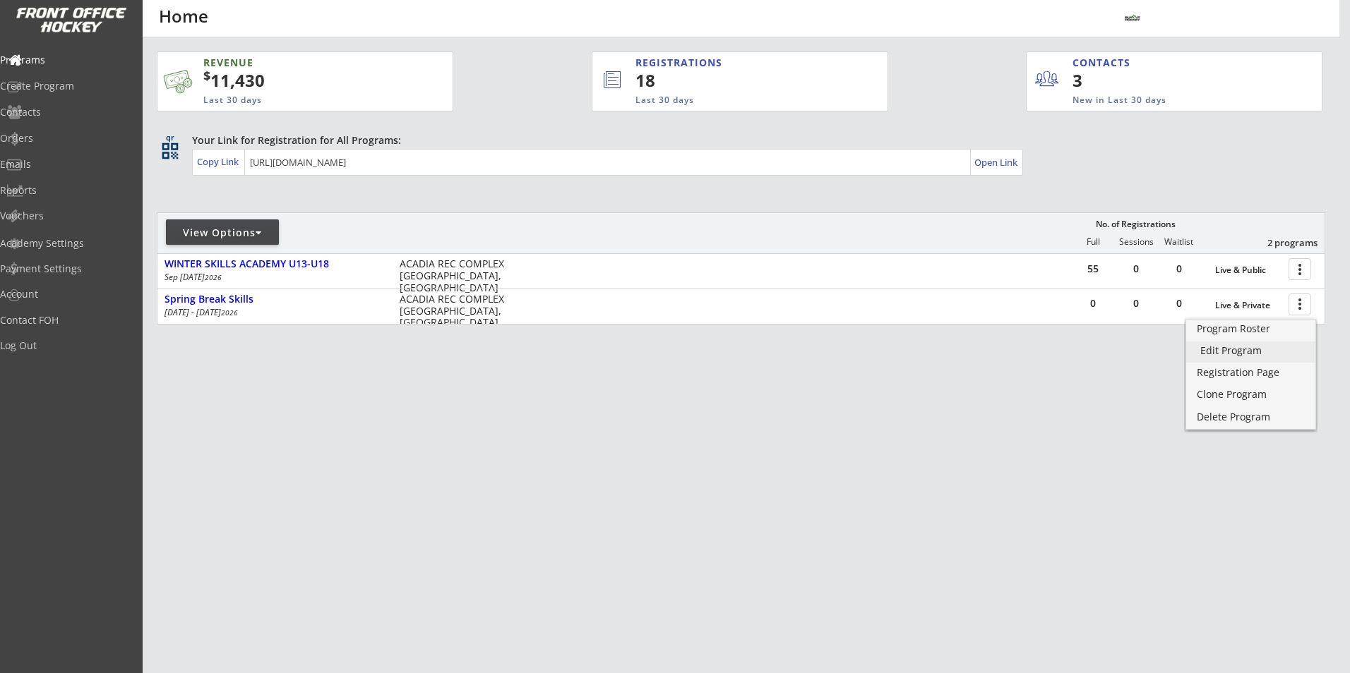
click at [1265, 349] on div "Edit Program" at bounding box center [1250, 351] width 101 height 10
